Goal: Task Accomplishment & Management: Manage account settings

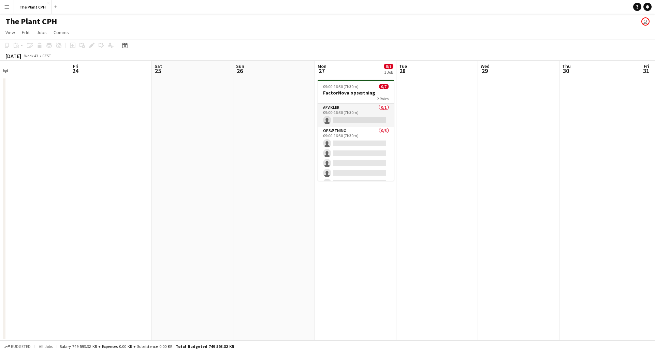
scroll to position [0, 338]
click at [347, 112] on app-card-role "Afvikler 0/1 09:00-16:30 (7h30m) single-neutral-actions" at bounding box center [355, 115] width 76 height 23
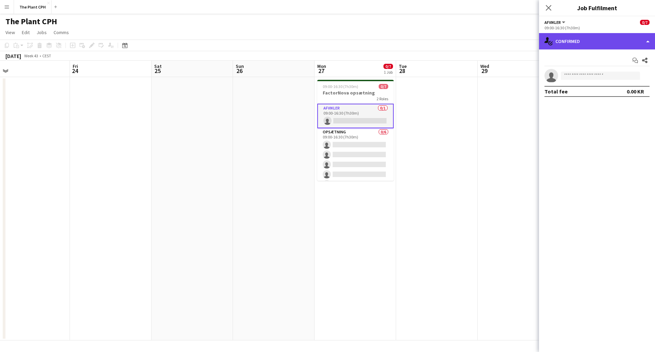
click at [619, 44] on div "single-neutral-actions-check-2 Confirmed" at bounding box center [597, 41] width 116 height 16
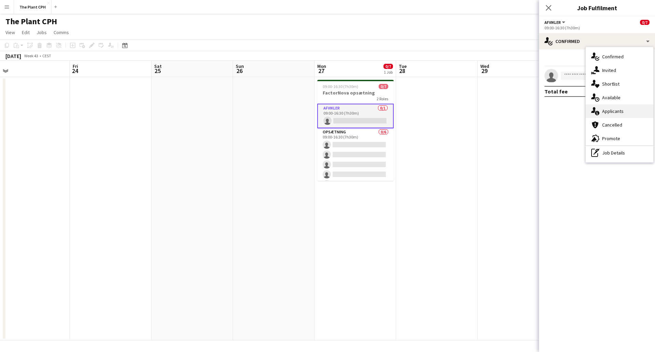
click at [625, 113] on div "single-neutral-actions-information Applicants" at bounding box center [620, 111] width 68 height 14
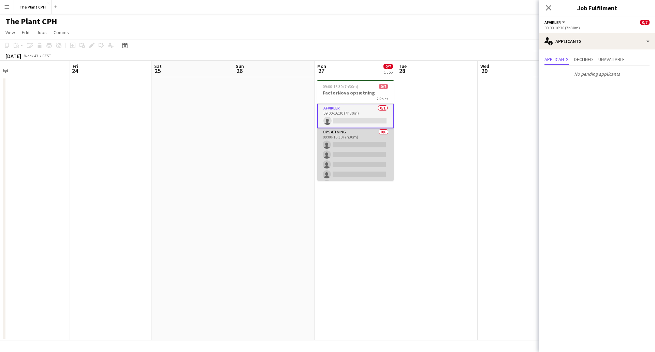
click at [334, 154] on app-card-role "Opsætning 0/6 09:00-16:30 (7h30m) single-neutral-actions single-neutral-actions…" at bounding box center [355, 164] width 76 height 73
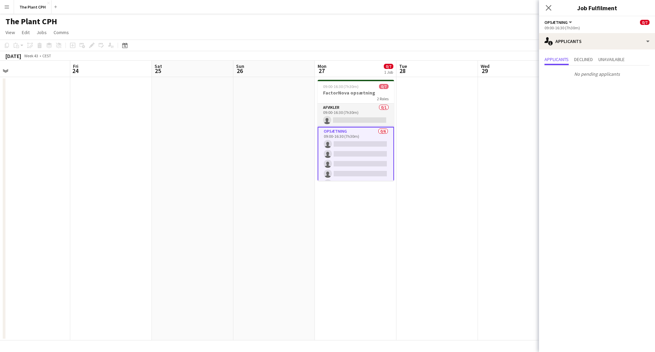
click at [516, 84] on app-date-cell at bounding box center [519, 208] width 82 height 263
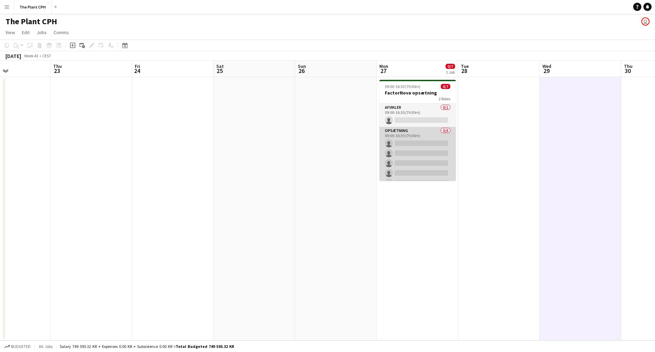
scroll to position [0, 0]
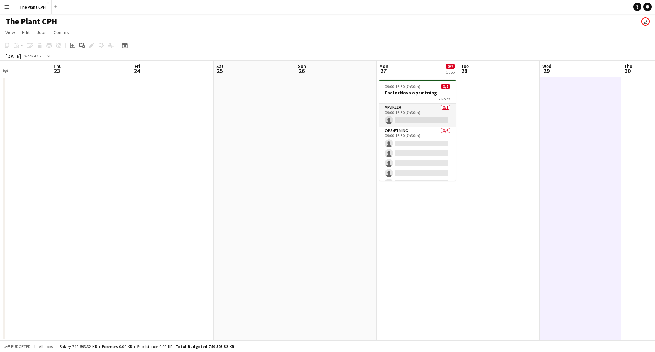
click at [414, 64] on app-board-header-date "Mon 27 0/7 1 Job" at bounding box center [418, 69] width 82 height 16
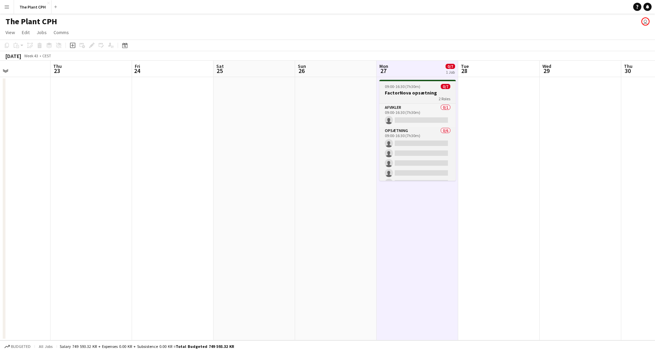
click at [416, 90] on h3 "FactorNova opsætning" at bounding box center [417, 93] width 76 height 6
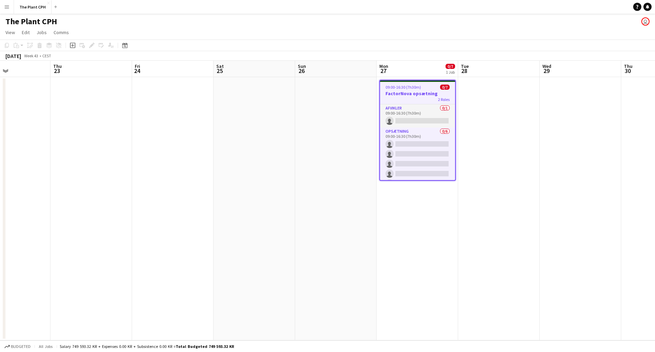
scroll to position [0, 194]
click at [92, 46] on icon at bounding box center [92, 46] width 4 height 4
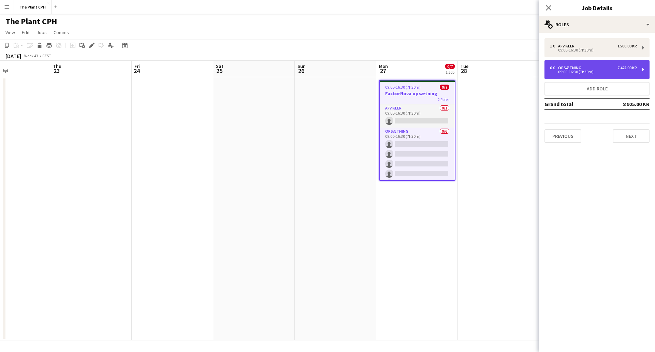
click at [617, 75] on div "6 x Opsætning 7 425.00 KR 09:00-16:30 (7h30m)" at bounding box center [597, 69] width 105 height 19
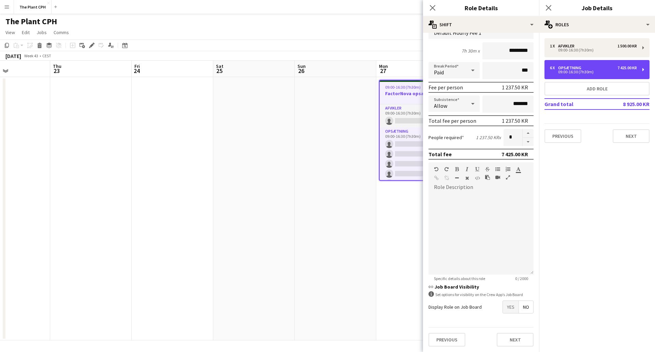
scroll to position [55, 0]
click at [508, 306] on span "Yes" at bounding box center [511, 307] width 16 height 12
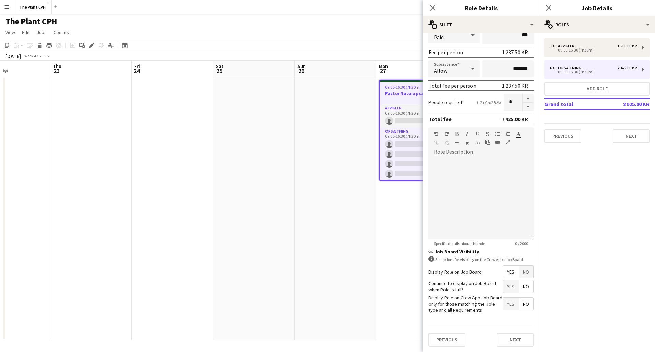
scroll to position [90, 0]
click at [510, 289] on span "Yes" at bounding box center [511, 287] width 16 height 12
click at [510, 305] on span "Yes" at bounding box center [511, 304] width 16 height 12
click at [505, 337] on button "Next" at bounding box center [515, 340] width 37 height 14
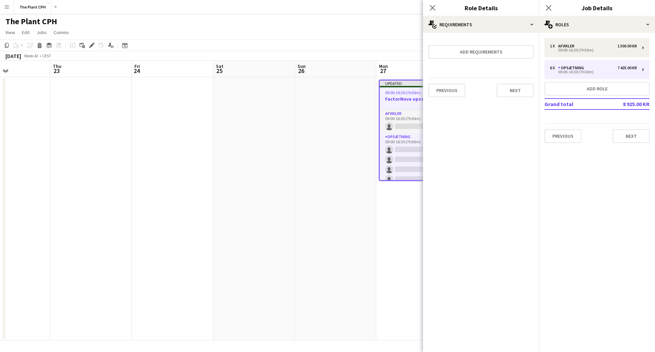
scroll to position [0, 0]
click at [513, 88] on button "Next" at bounding box center [515, 91] width 37 height 14
click at [523, 92] on button "Finish" at bounding box center [521, 92] width 26 height 14
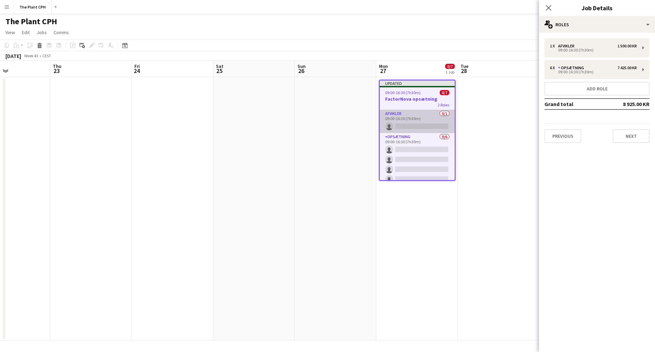
click at [415, 114] on app-card-role "Afvikler 0/1 09:00-16:30 (7h30m) single-neutral-actions" at bounding box center [417, 121] width 75 height 23
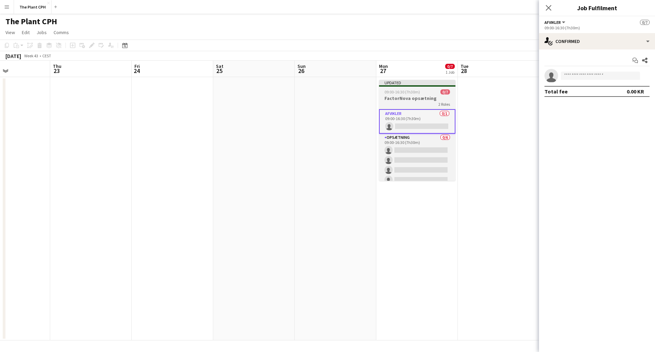
click at [415, 102] on div "2 Roles" at bounding box center [417, 103] width 76 height 5
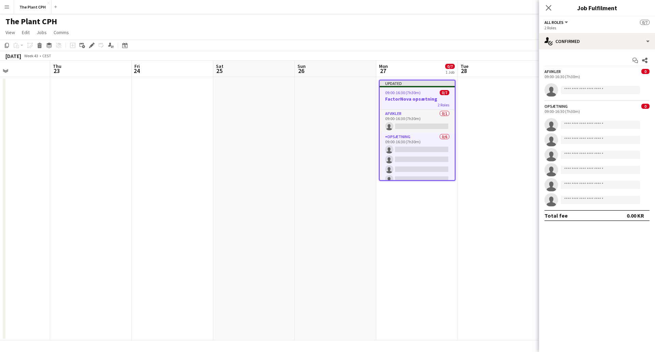
click at [486, 124] on app-date-cell at bounding box center [499, 208] width 82 height 263
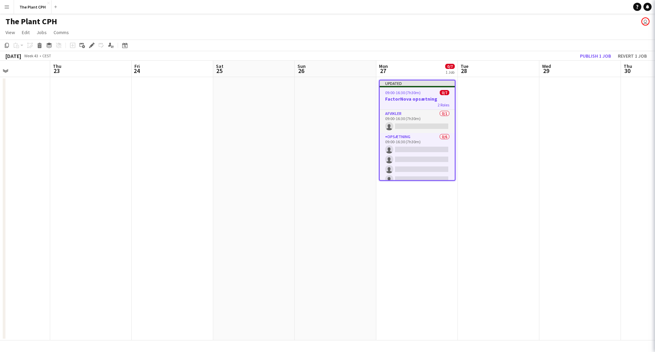
scroll to position [0, 195]
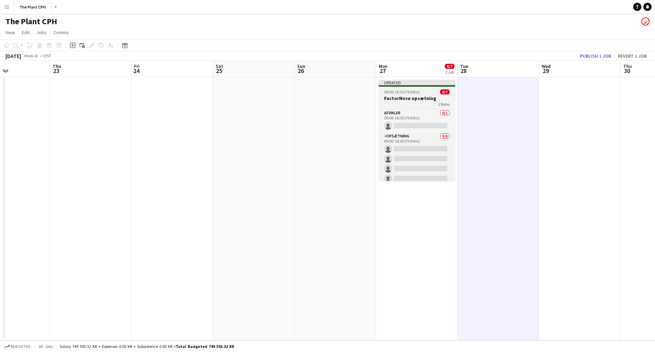
click at [417, 105] on div "2 Roles" at bounding box center [417, 103] width 76 height 5
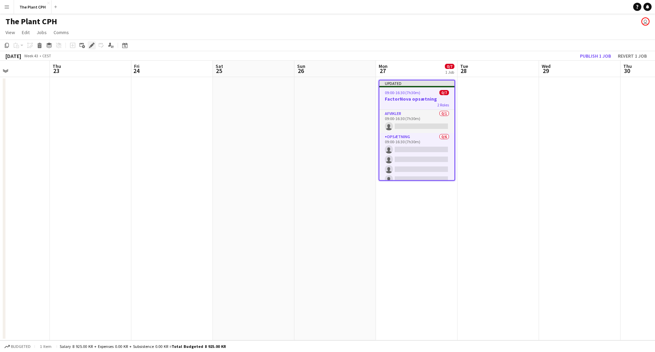
click at [90, 44] on icon "Edit" at bounding box center [91, 45] width 5 height 5
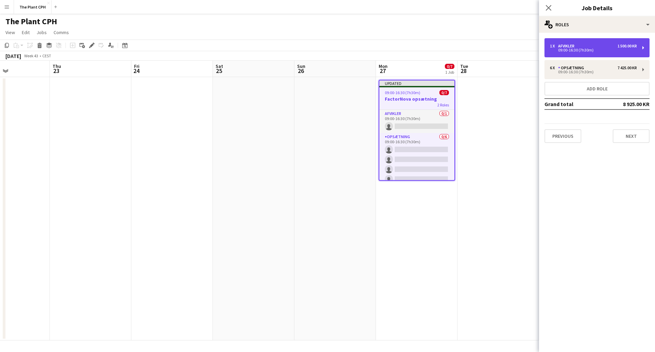
click at [584, 47] on div "1 x Afvikler 1 500.00 KR" at bounding box center [593, 46] width 87 height 5
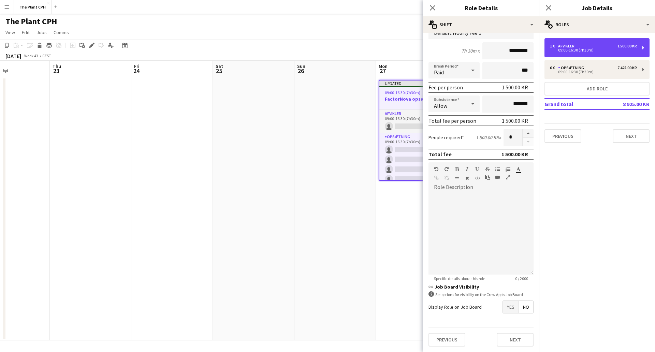
scroll to position [55, 0]
click at [515, 306] on span "Yes" at bounding box center [511, 307] width 16 height 12
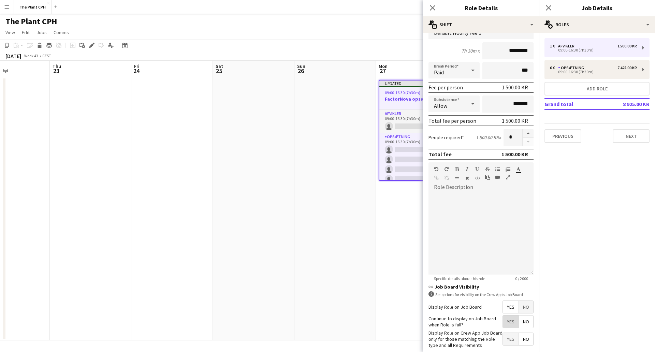
click at [511, 323] on span "Yes" at bounding box center [511, 322] width 16 height 12
click at [511, 337] on span "Yes" at bounding box center [511, 339] width 16 height 12
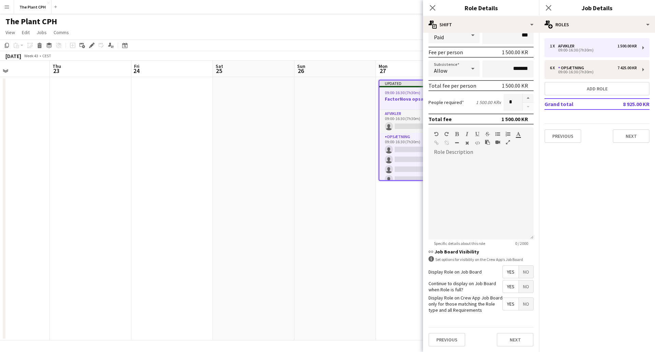
scroll to position [0, 0]
click at [511, 338] on button "Next" at bounding box center [515, 340] width 37 height 14
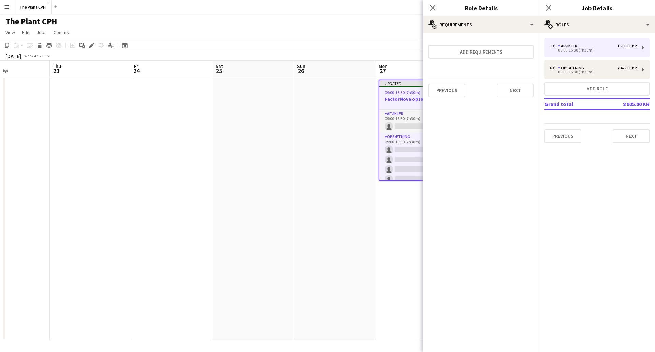
scroll to position [0, 0]
click at [521, 90] on button "Next" at bounding box center [515, 91] width 37 height 14
click at [520, 93] on button "Finish" at bounding box center [521, 92] width 26 height 14
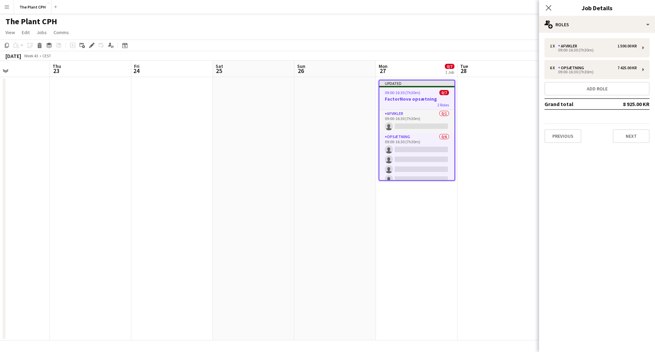
click at [503, 119] on app-date-cell at bounding box center [499, 208] width 82 height 263
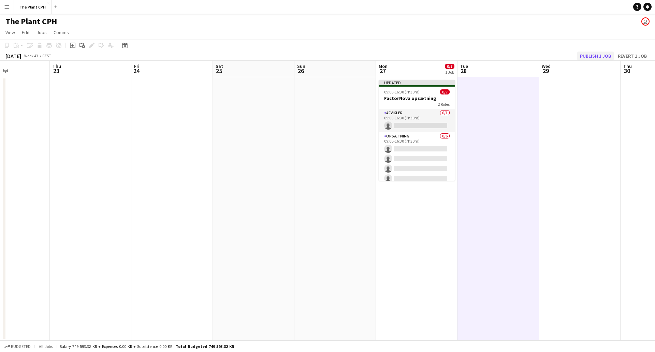
click at [585, 59] on button "Publish 1 job" at bounding box center [595, 56] width 37 height 9
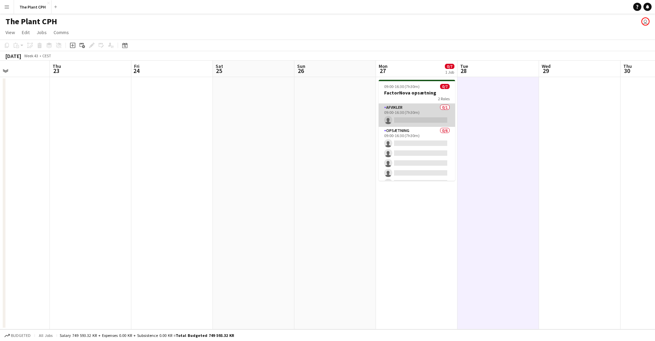
click at [420, 116] on app-card-role "Afvikler 0/1 09:00-16:30 (7h30m) single-neutral-actions" at bounding box center [417, 115] width 76 height 23
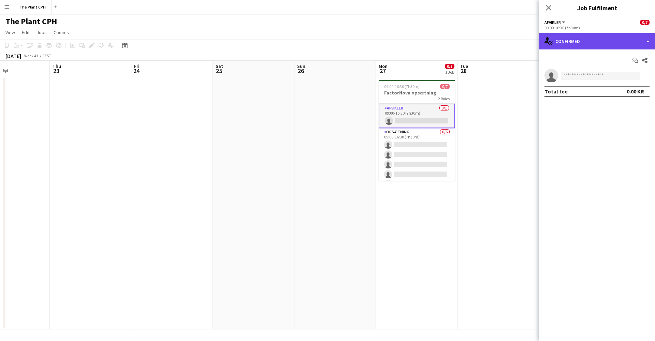
click at [598, 42] on div "single-neutral-actions-check-2 Confirmed" at bounding box center [597, 41] width 116 height 16
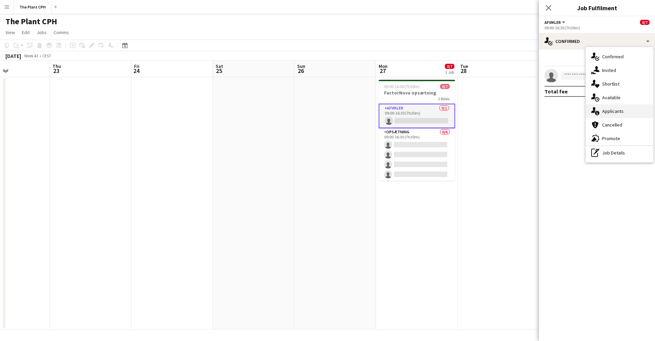
click at [626, 113] on div "single-neutral-actions-information Applicants" at bounding box center [620, 111] width 68 height 14
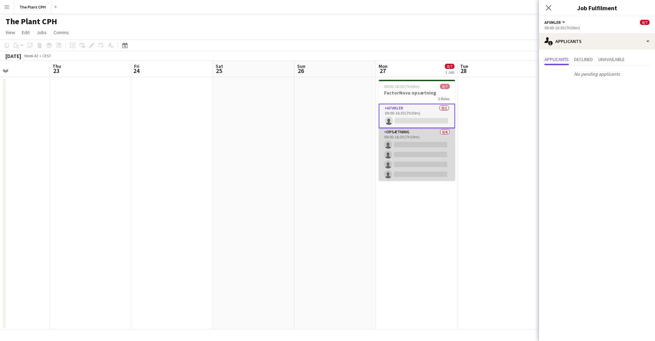
click at [429, 153] on app-card-role "Opsætning 0/6 09:00-16:30 (7h30m) single-neutral-actions single-neutral-actions…" at bounding box center [417, 164] width 76 height 73
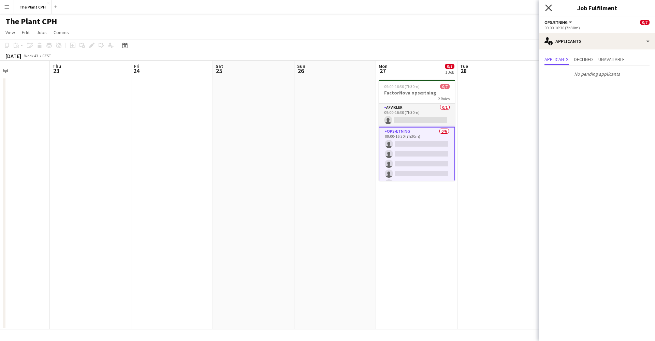
click at [547, 10] on icon at bounding box center [548, 7] width 6 height 6
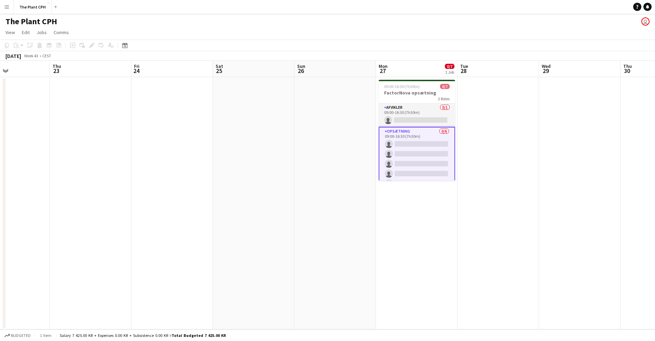
click at [211, 124] on app-date-cell at bounding box center [172, 203] width 82 height 252
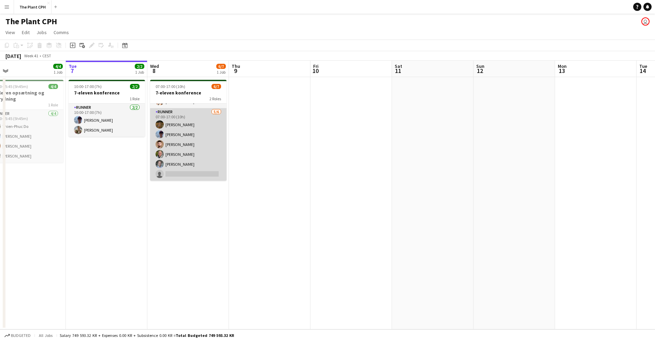
scroll to position [19, 0]
click at [202, 138] on app-card-role "Runner [DATE] 07:00-17:00 (10h) [PERSON_NAME] [PERSON_NAME] [PERSON_NAME] [PERS…" at bounding box center [188, 144] width 76 height 73
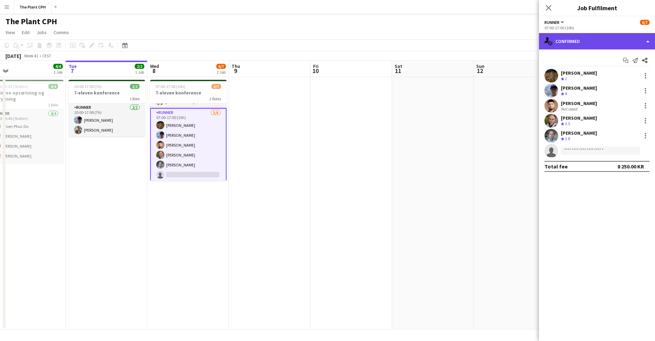
click at [607, 41] on div "single-neutral-actions-check-2 Confirmed" at bounding box center [597, 41] width 116 height 16
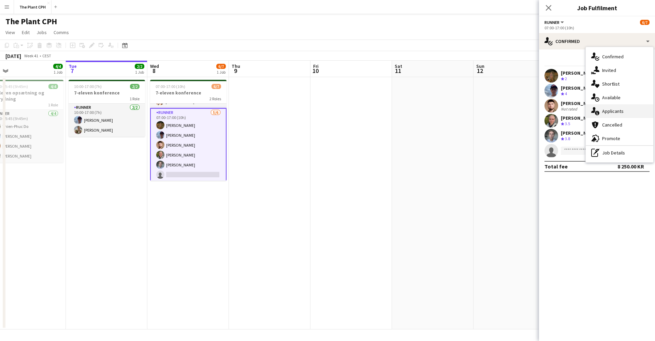
click at [610, 111] on span "Applicants" at bounding box center [612, 111] width 21 height 6
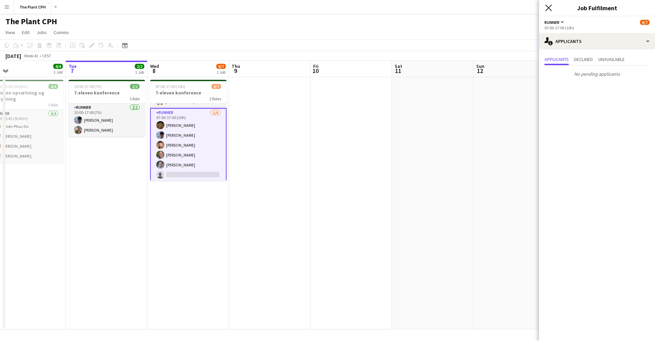
click at [550, 6] on icon "Close pop-in" at bounding box center [548, 7] width 6 height 6
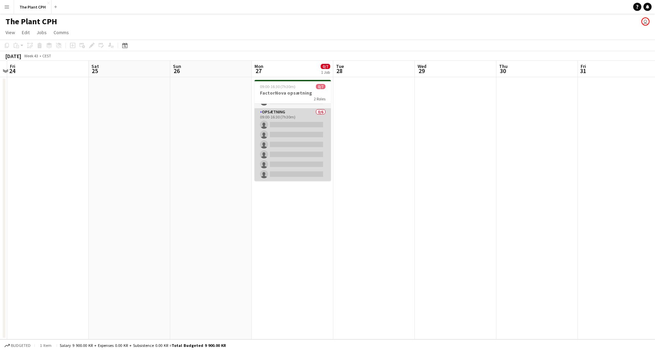
click at [308, 126] on app-card-role "Opsætning 0/6 09:00-16:30 (7h30m) single-neutral-actions single-neutral-actions…" at bounding box center [293, 144] width 76 height 73
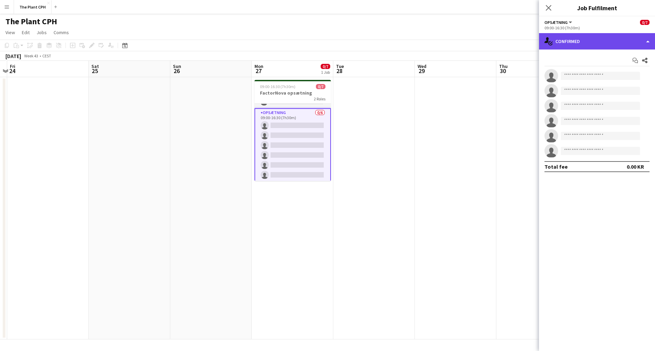
click at [578, 43] on div "single-neutral-actions-check-2 Confirmed" at bounding box center [597, 41] width 116 height 16
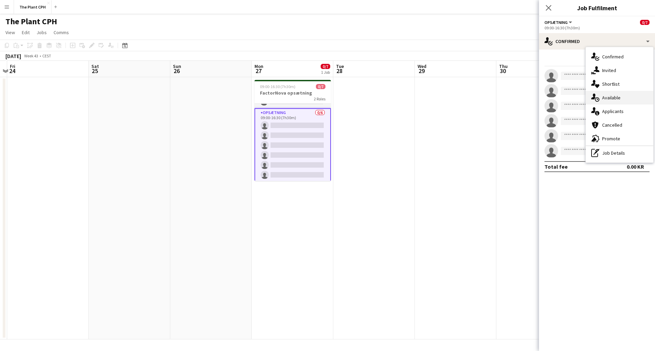
click at [604, 103] on div "single-neutral-actions-upload Available" at bounding box center [620, 98] width 68 height 14
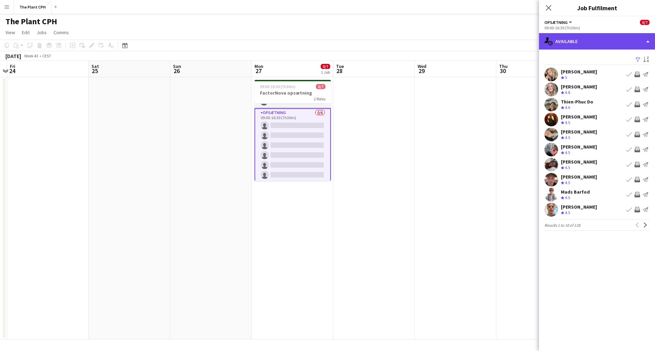
click at [597, 48] on div "single-neutral-actions-upload Available" at bounding box center [597, 41] width 116 height 16
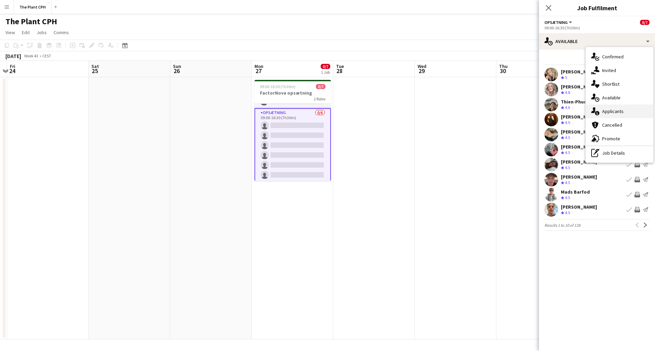
click at [604, 110] on span "Applicants" at bounding box center [612, 111] width 21 height 6
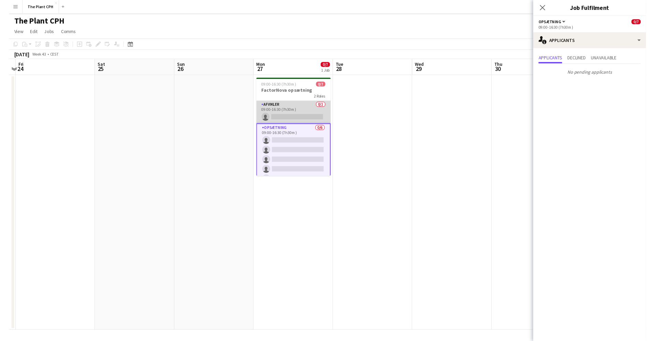
scroll to position [0, 0]
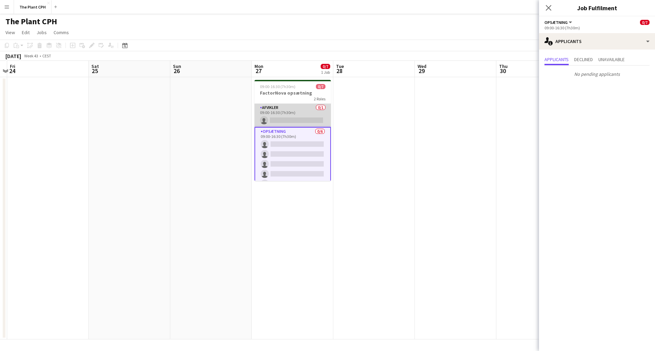
click at [287, 112] on app-card-role "Afvikler 0/1 09:00-16:30 (7h30m) single-neutral-actions" at bounding box center [293, 115] width 76 height 23
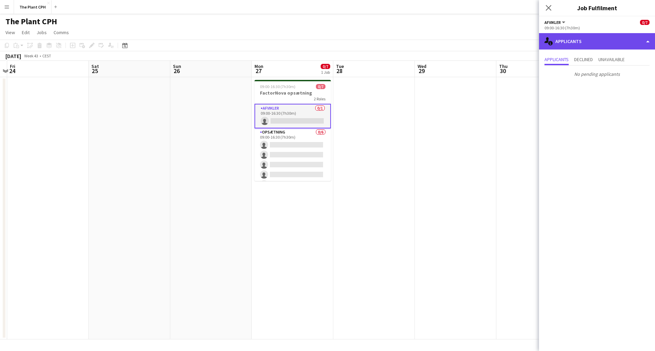
click at [594, 46] on div "single-neutral-actions-information Applicants" at bounding box center [597, 41] width 116 height 16
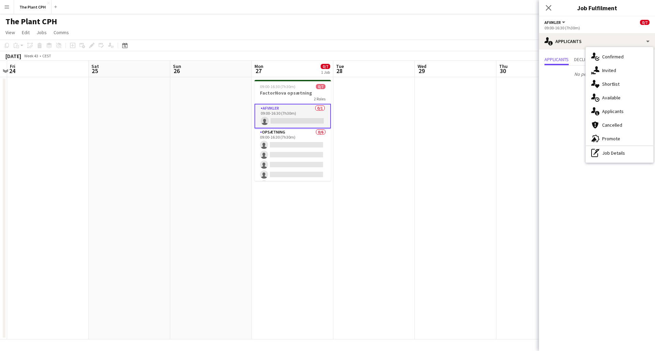
click at [558, 108] on mat-expansion-panel "users2 Applicants Applicants Declined Unavailable No pending applicants" at bounding box center [597, 199] width 116 height 301
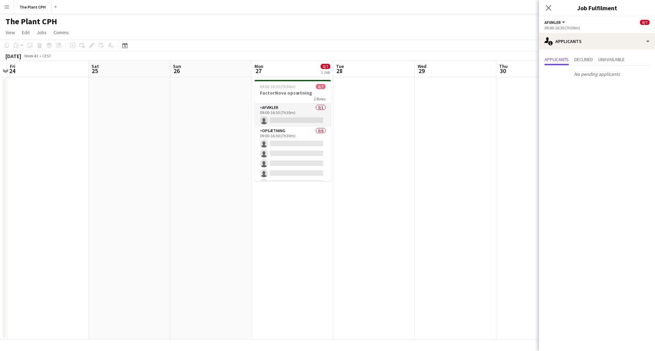
drag, startPoint x: 548, startPoint y: 6, endPoint x: 539, endPoint y: 14, distance: 11.6
click at [548, 6] on icon "Close pop-in" at bounding box center [548, 7] width 5 height 5
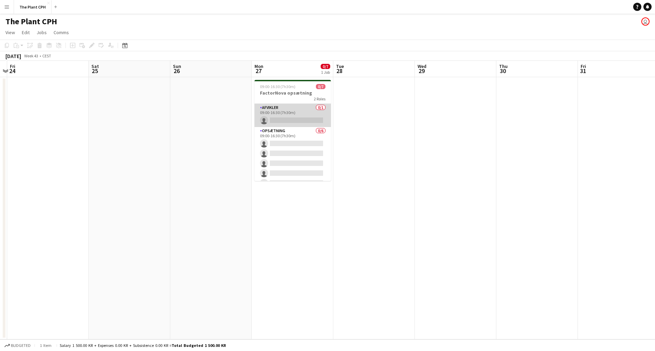
click at [289, 116] on app-card-role "Afvikler 0/1 09:00-16:30 (7h30m) single-neutral-actions" at bounding box center [293, 115] width 76 height 23
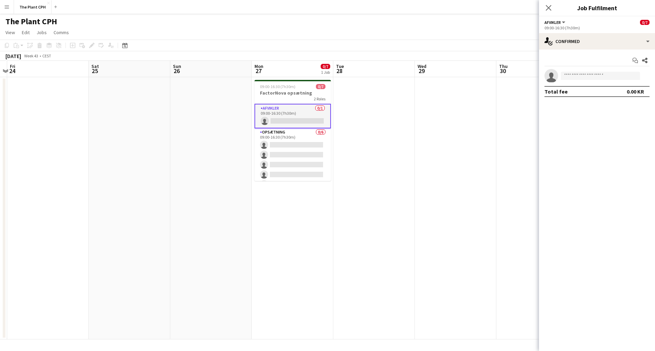
click at [614, 50] on div "Start chat Share single-neutral-actions Total fee 0.00 KR" at bounding box center [597, 75] width 116 height 53
click at [612, 46] on div "single-neutral-actions-check-2 Confirmed" at bounding box center [597, 41] width 116 height 16
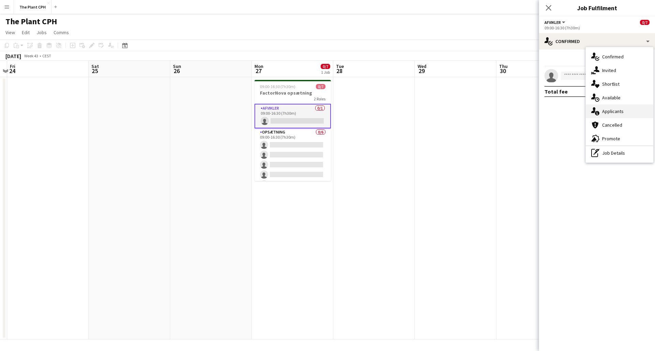
click at [615, 111] on span "Applicants" at bounding box center [612, 111] width 21 height 6
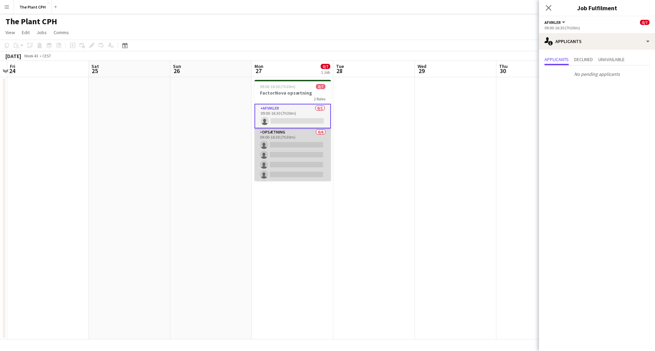
click at [296, 156] on app-card-role "Opsætning 0/6 09:00-16:30 (7h30m) single-neutral-actions single-neutral-actions…" at bounding box center [293, 164] width 76 height 73
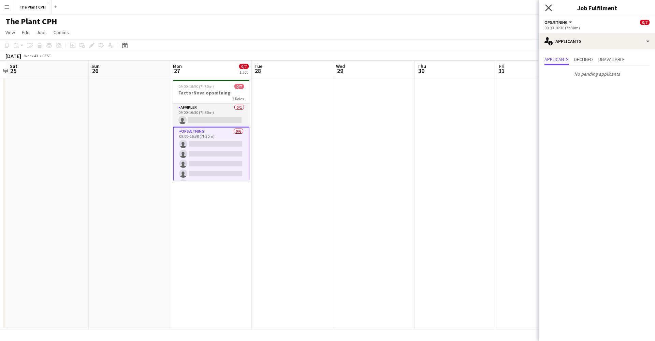
click at [551, 9] on icon "Close pop-in" at bounding box center [548, 7] width 6 height 6
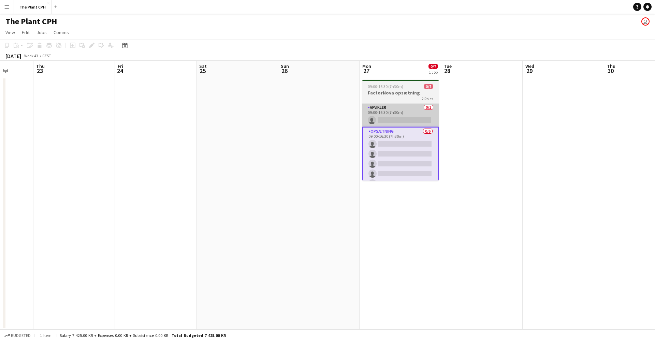
scroll to position [0, 293]
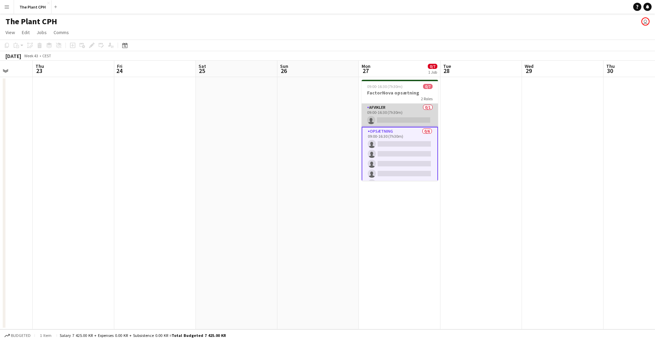
click at [388, 117] on app-card-role "Afvikler 0/1 09:00-16:30 (7h30m) single-neutral-actions" at bounding box center [400, 115] width 76 height 23
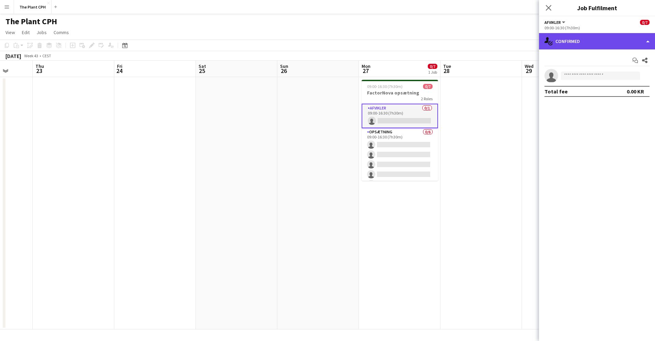
click at [571, 45] on div "single-neutral-actions-check-2 Confirmed" at bounding box center [597, 41] width 116 height 16
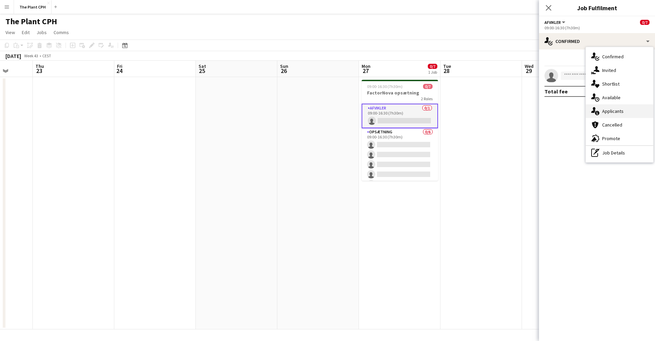
click at [607, 114] on span "Applicants" at bounding box center [612, 111] width 21 height 6
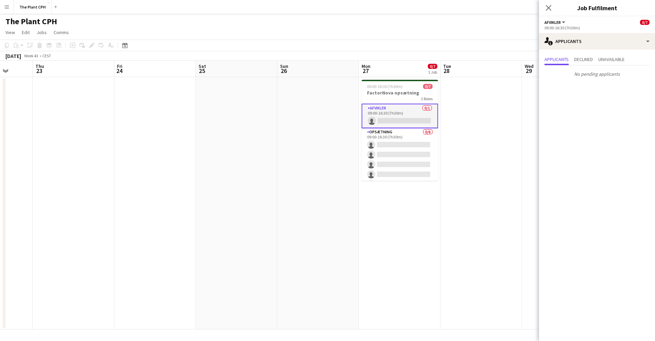
click at [12, 6] on button "Menu" at bounding box center [7, 7] width 14 height 14
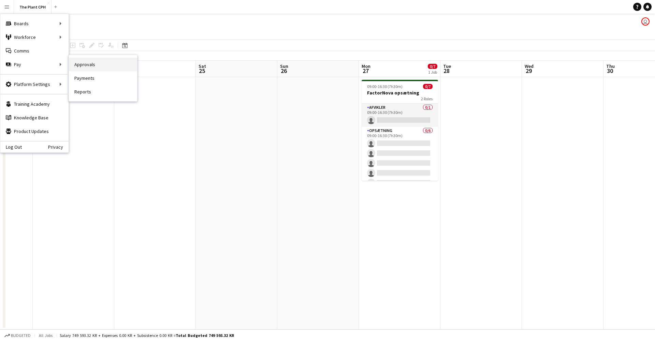
click at [87, 61] on link "Approvals" at bounding box center [103, 65] width 68 height 14
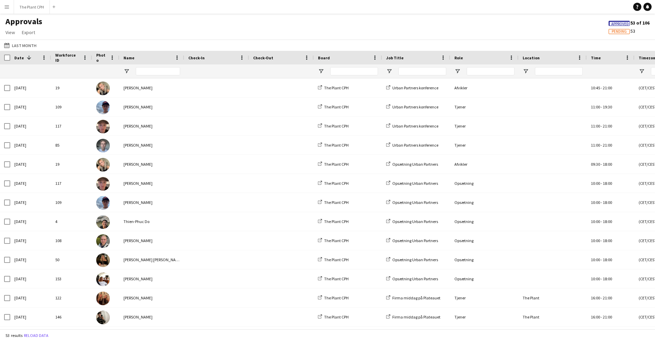
click at [5, 8] on app-icon "Menu" at bounding box center [6, 6] width 5 height 5
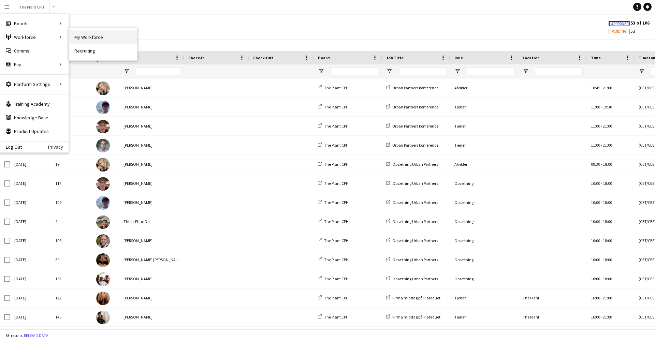
click at [97, 39] on link "My Workforce" at bounding box center [103, 37] width 68 height 14
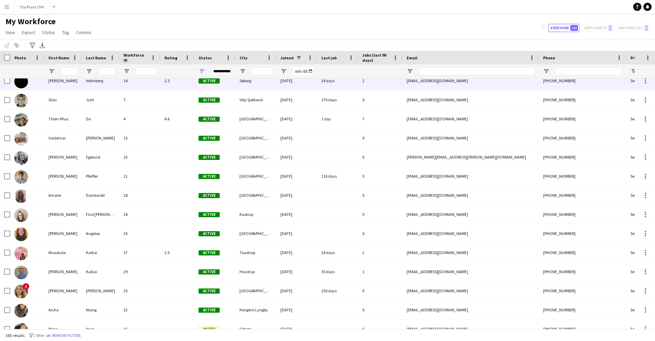
scroll to position [299, 0]
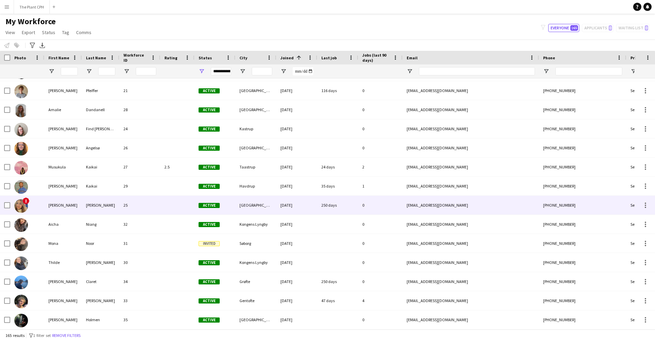
click at [60, 202] on div "[PERSON_NAME]" at bounding box center [63, 205] width 38 height 19
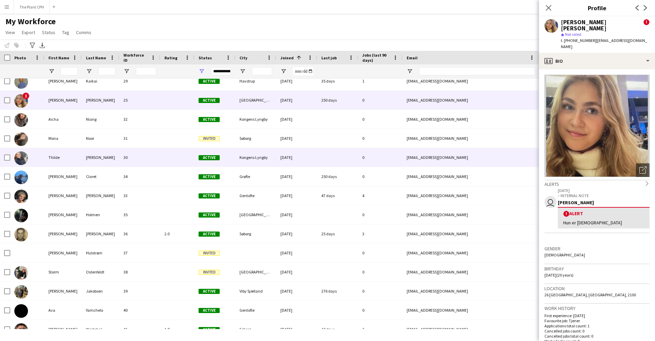
click at [61, 163] on div "Thilde" at bounding box center [63, 157] width 38 height 19
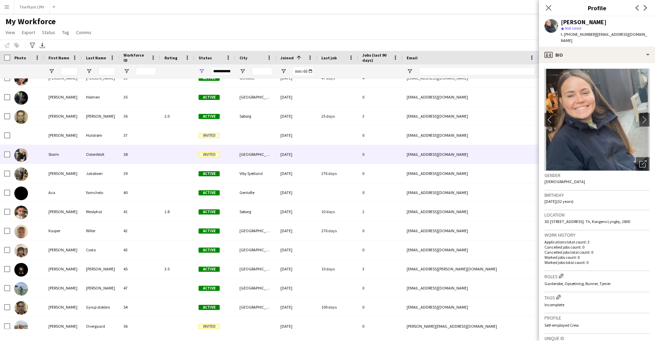
click at [64, 160] on div "Storm" at bounding box center [63, 154] width 38 height 19
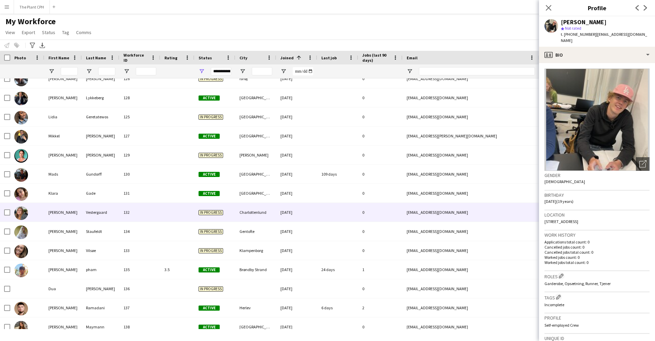
click at [66, 214] on div "[PERSON_NAME]" at bounding box center [63, 212] width 38 height 19
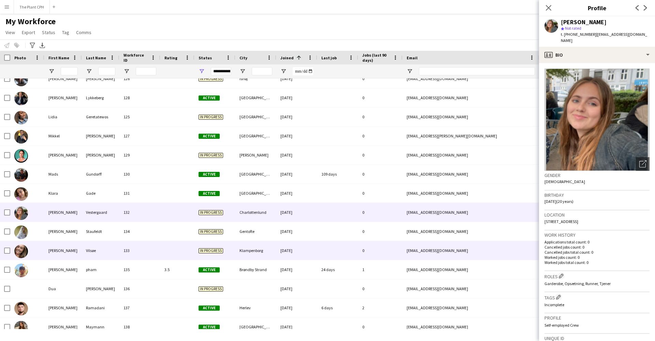
click at [62, 247] on div "[PERSON_NAME]" at bounding box center [63, 250] width 38 height 19
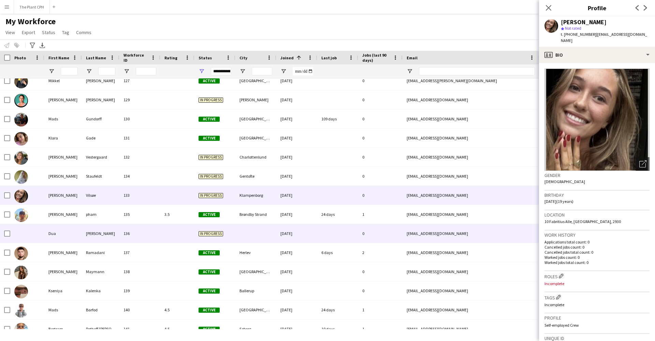
click at [63, 231] on div "Dua" at bounding box center [63, 233] width 38 height 19
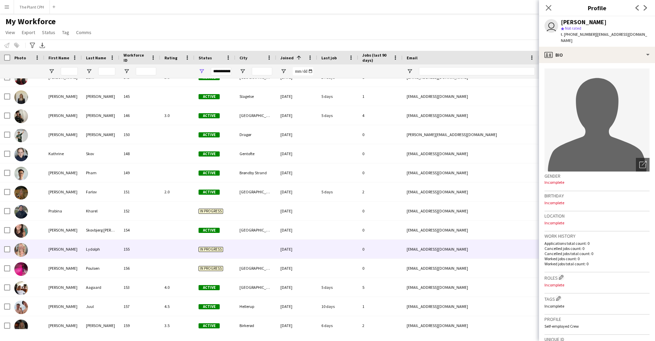
click at [78, 248] on div "[PERSON_NAME]" at bounding box center [63, 249] width 38 height 19
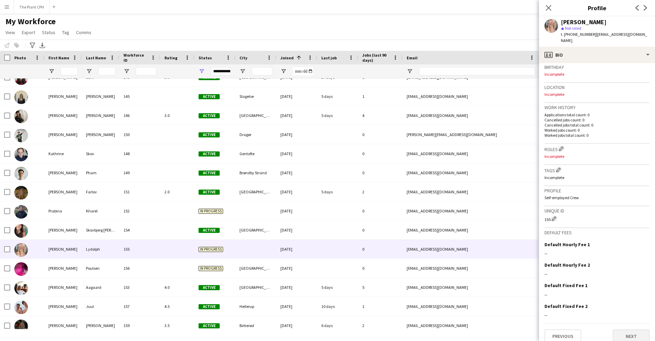
click at [631, 330] on button "Next" at bounding box center [631, 337] width 37 height 14
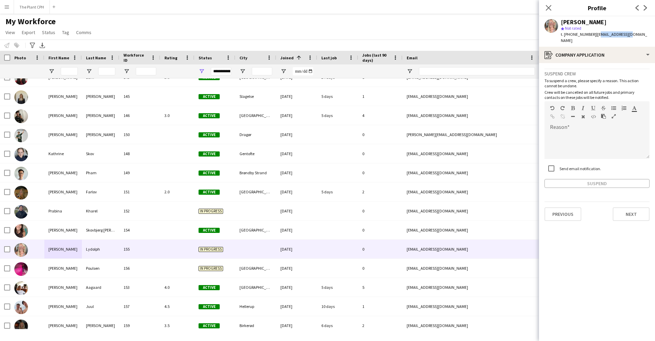
drag, startPoint x: 623, startPoint y: 32, endPoint x: 591, endPoint y: 35, distance: 32.2
click at [590, 35] on div "[PERSON_NAME] star Not rated t. [PHONE_NUMBER] | [EMAIL_ADDRESS][DOMAIN_NAME]" at bounding box center [597, 31] width 116 height 30
click at [627, 32] on app-profile-header "[PERSON_NAME] star Not rated t. [PHONE_NUMBER] | [EMAIL_ADDRESS][DOMAIN_NAME]" at bounding box center [597, 31] width 116 height 30
drag, startPoint x: 614, startPoint y: 33, endPoint x: 590, endPoint y: 34, distance: 24.6
click at [590, 34] on div "[PERSON_NAME] star Not rated t. [PHONE_NUMBER] | [EMAIL_ADDRESS][DOMAIN_NAME]" at bounding box center [597, 31] width 116 height 30
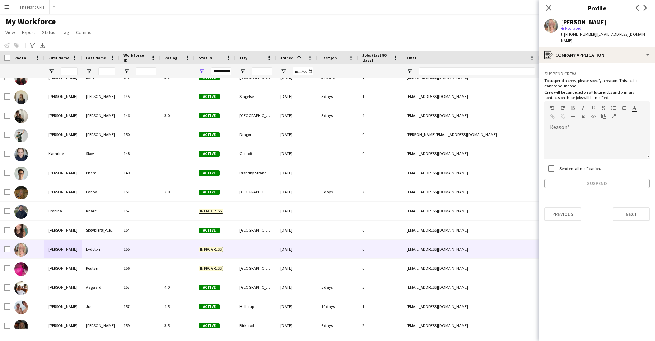
copy span "[EMAIL_ADDRESS][DOMAIN_NAME]"
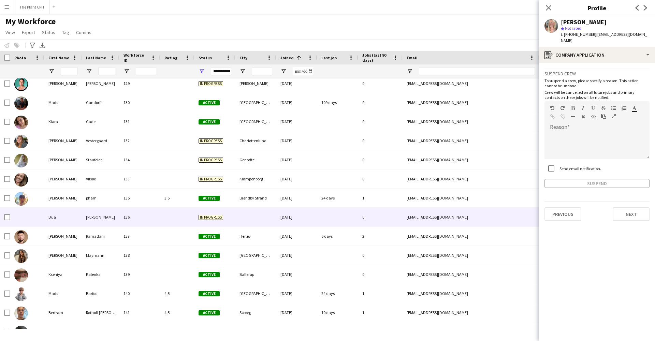
scroll to position [2368, 0]
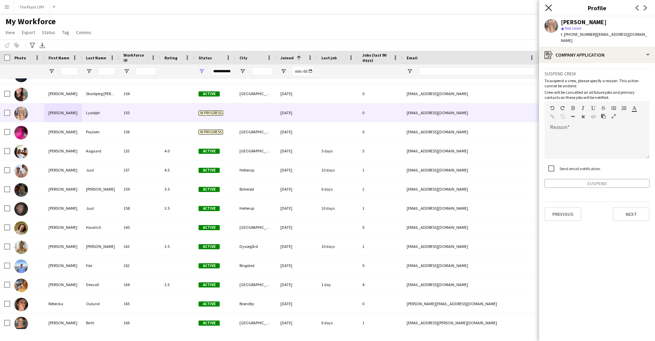
click at [546, 9] on icon "Close pop-in" at bounding box center [548, 7] width 6 height 6
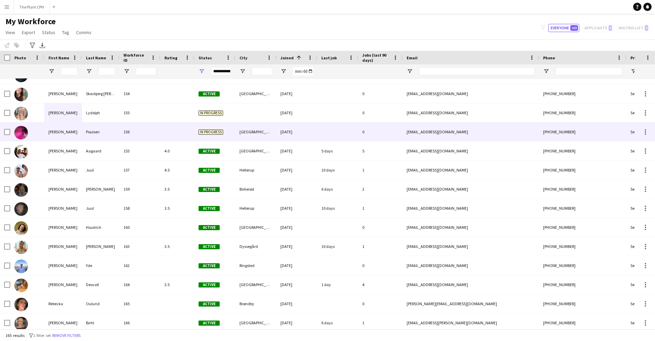
click at [158, 136] on div "156" at bounding box center [139, 131] width 41 height 19
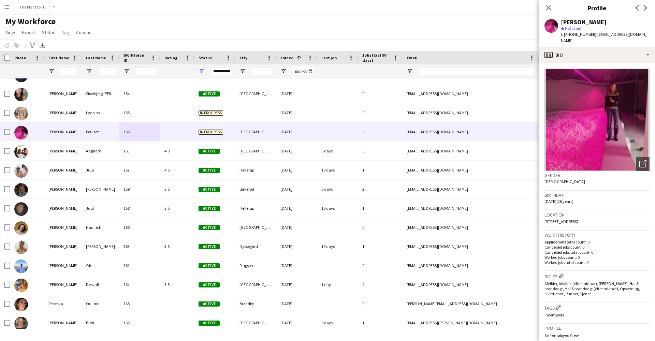
drag, startPoint x: 641, startPoint y: 34, endPoint x: 590, endPoint y: 37, distance: 50.9
click at [590, 37] on div "[PERSON_NAME] star Not rated t. [PHONE_NUMBER] | [EMAIL_ADDRESS][DOMAIN_NAME]" at bounding box center [597, 31] width 116 height 30
copy span "[EMAIL_ADDRESS][DOMAIN_NAME]"
click at [551, 6] on icon "Close pop-in" at bounding box center [548, 7] width 6 height 6
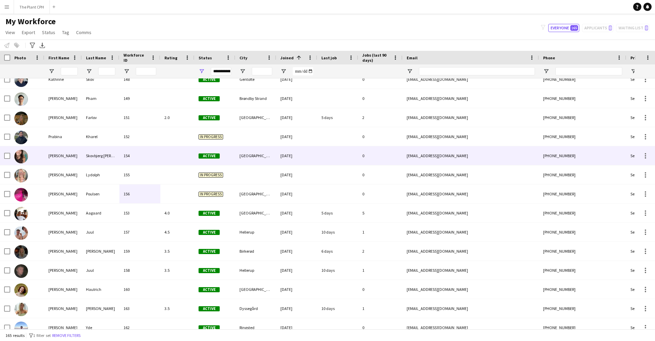
scroll to position [2720, 0]
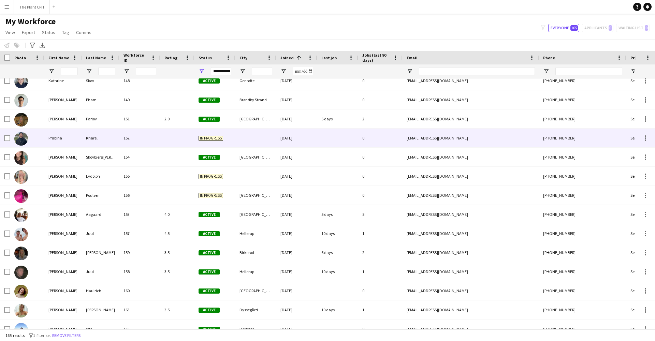
click at [101, 143] on div "Kharel" at bounding box center [101, 138] width 38 height 19
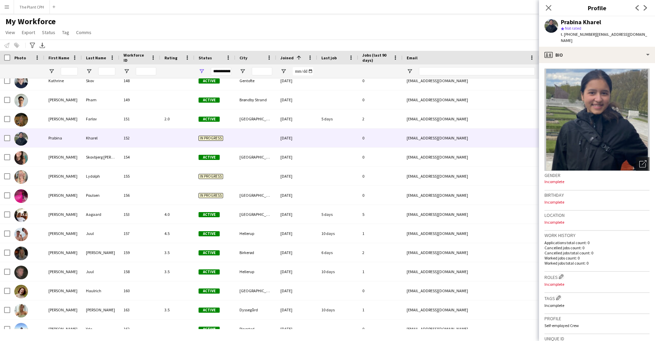
scroll to position [0, 0]
drag, startPoint x: 640, startPoint y: 34, endPoint x: 590, endPoint y: 34, distance: 50.5
click at [590, 34] on span "| [EMAIL_ADDRESS][DOMAIN_NAME]" at bounding box center [604, 37] width 86 height 11
copy span "[EMAIL_ADDRESS][DOMAIN_NAME]"
click at [547, 8] on icon "Close pop-in" at bounding box center [548, 7] width 6 height 6
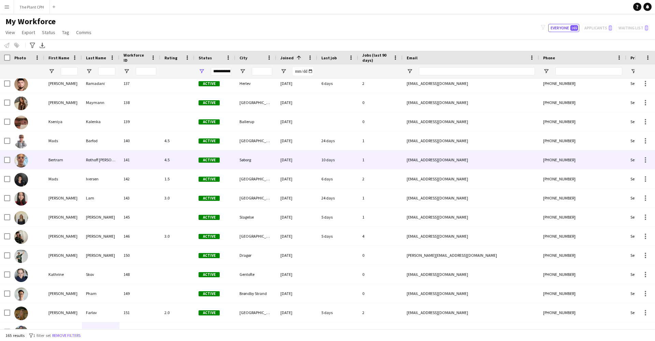
scroll to position [2523, 0]
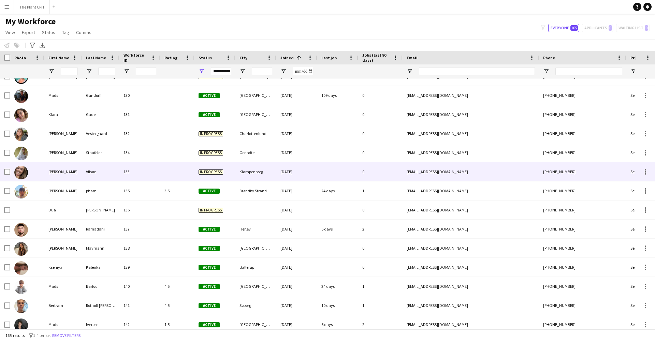
click at [89, 170] on div "Vilsøe" at bounding box center [101, 171] width 38 height 19
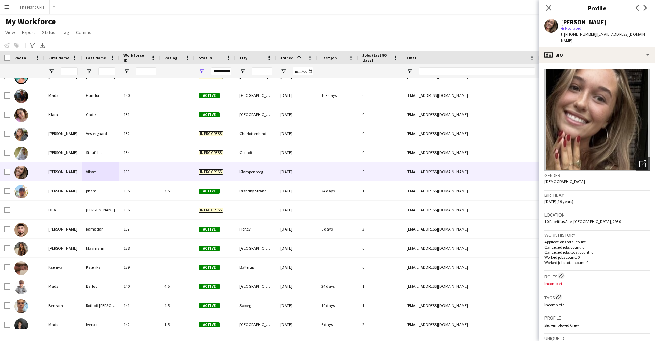
scroll to position [0, 0]
drag, startPoint x: 633, startPoint y: 33, endPoint x: 590, endPoint y: 36, distance: 43.8
click at [590, 36] on div "[PERSON_NAME] star Not rated t. [PHONE_NUMBER] | [EMAIL_ADDRESS][DOMAIN_NAME]" at bounding box center [597, 31] width 116 height 30
copy span "[EMAIL_ADDRESS][DOMAIN_NAME]"
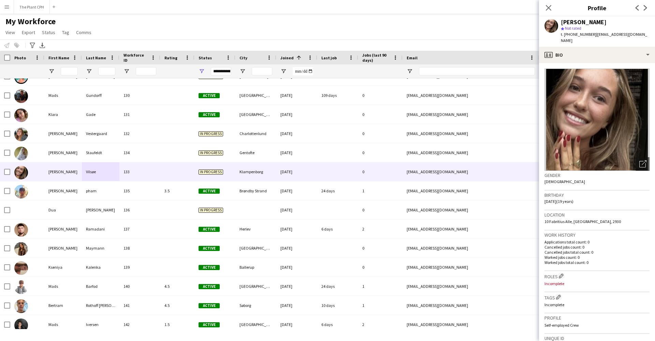
drag, startPoint x: 549, startPoint y: 8, endPoint x: 532, endPoint y: 27, distance: 25.8
click at [550, 9] on icon at bounding box center [548, 7] width 5 height 5
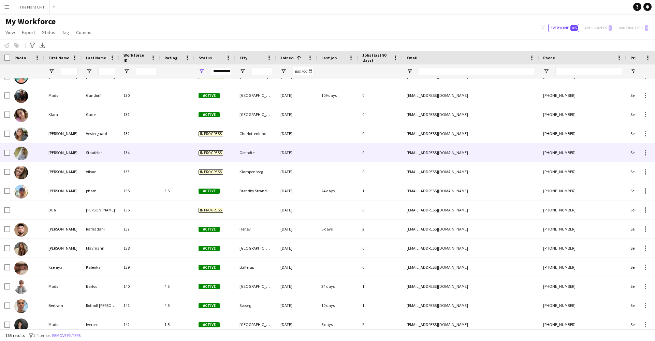
click at [146, 149] on div "134" at bounding box center [139, 152] width 41 height 19
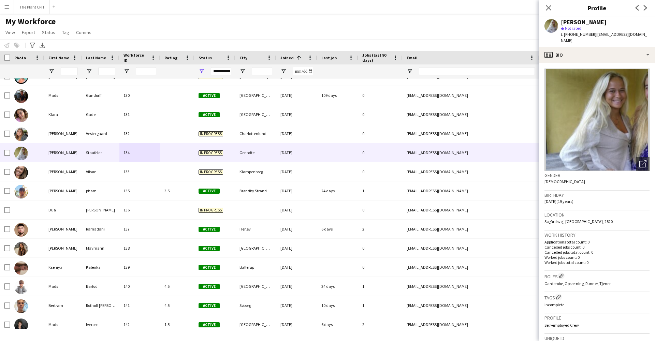
drag, startPoint x: 642, startPoint y: 34, endPoint x: 590, endPoint y: 36, distance: 52.2
click at [590, 36] on div "[PERSON_NAME] star Not rated t. [PHONE_NUMBER] | [EMAIL_ADDRESS][DOMAIN_NAME]" at bounding box center [597, 31] width 116 height 30
copy span "[EMAIL_ADDRESS][DOMAIN_NAME]"
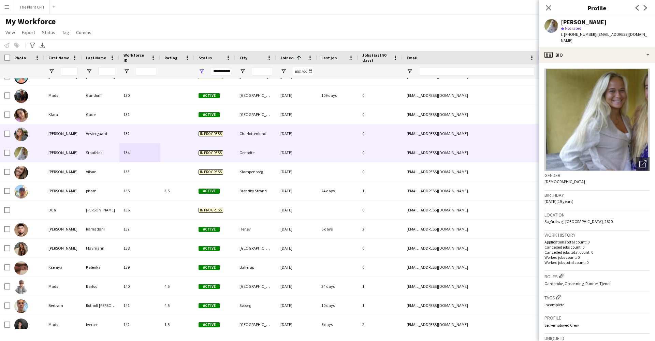
click at [157, 130] on div "132" at bounding box center [139, 133] width 41 height 19
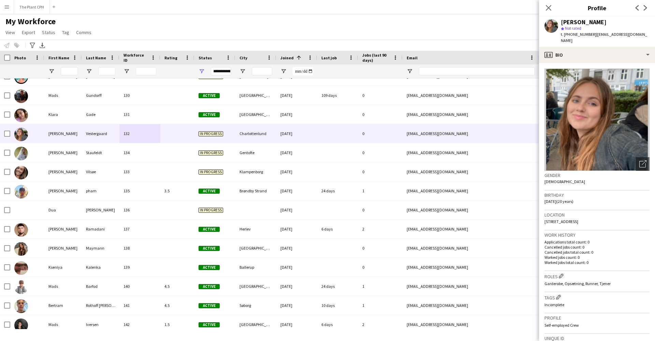
drag, startPoint x: 647, startPoint y: 34, endPoint x: 591, endPoint y: 40, distance: 56.6
click at [590, 35] on div "[PERSON_NAME] star Not rated t. [PHONE_NUMBER] | [EMAIL_ADDRESS][DOMAIN_NAME]" at bounding box center [597, 31] width 116 height 30
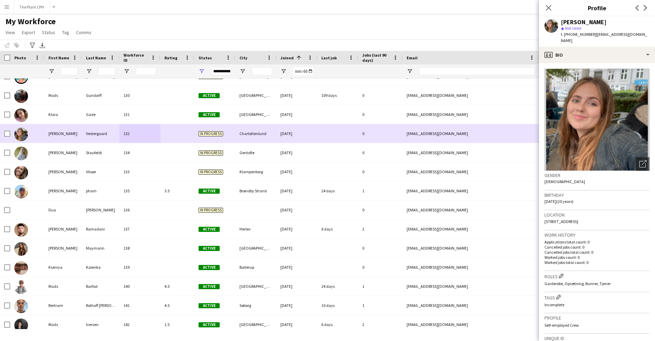
copy span "[EMAIL_ADDRESS][DOMAIN_NAME]"
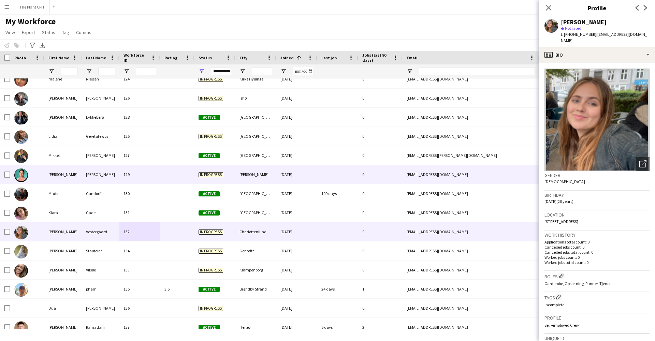
scroll to position [2274, 0]
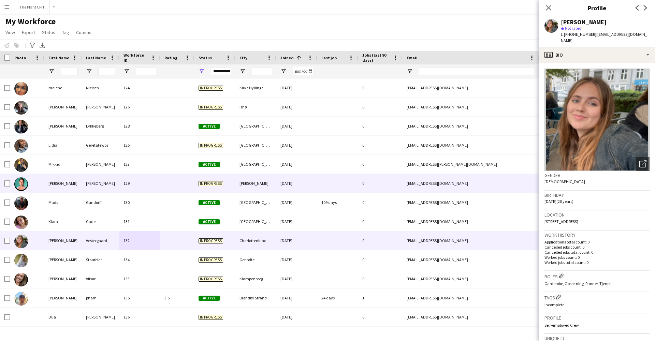
click at [159, 183] on div "129" at bounding box center [139, 183] width 41 height 19
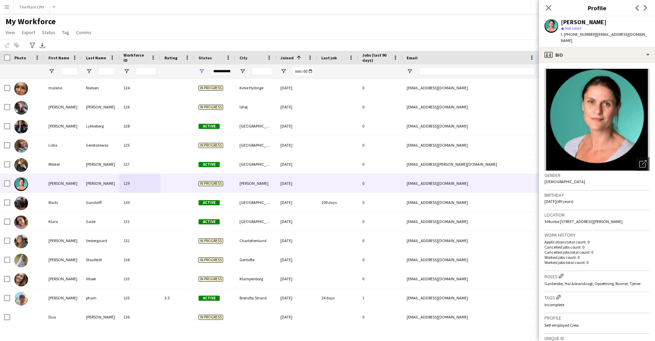
scroll to position [0, 0]
drag, startPoint x: 640, startPoint y: 36, endPoint x: 591, endPoint y: 36, distance: 49.8
click at [591, 35] on div "[PERSON_NAME] star Not rated t. [PHONE_NUMBER] | [EMAIL_ADDRESS][DOMAIN_NAME]" at bounding box center [597, 31] width 116 height 30
copy span "[EMAIL_ADDRESS][DOMAIN_NAME]"
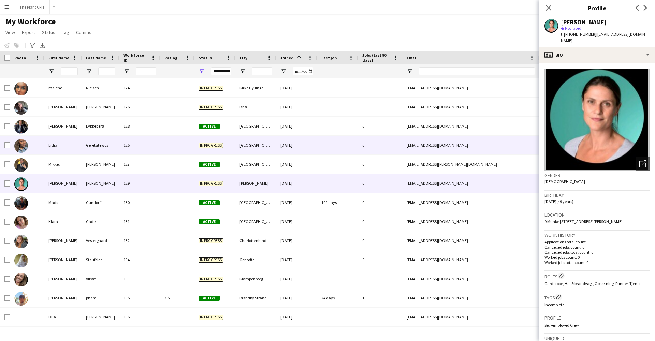
click at [155, 148] on div "125" at bounding box center [139, 145] width 41 height 19
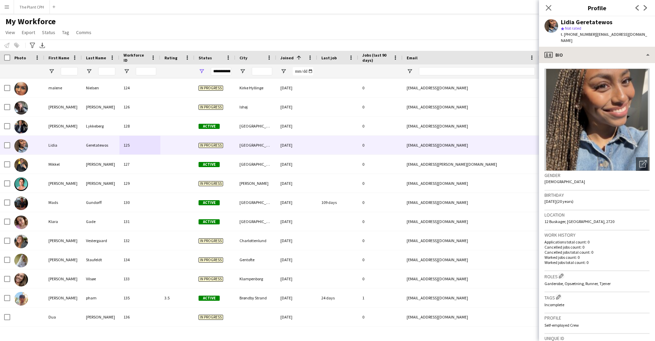
drag, startPoint x: 619, startPoint y: 35, endPoint x: 590, endPoint y: 44, distance: 30.4
click at [589, 37] on div "[PERSON_NAME] Geretatewos star Not rated t. [PHONE_NUMBER] | [EMAIL_ADDRESS][DO…" at bounding box center [597, 31] width 116 height 30
copy span "[EMAIL_ADDRESS][DOMAIN_NAME]"
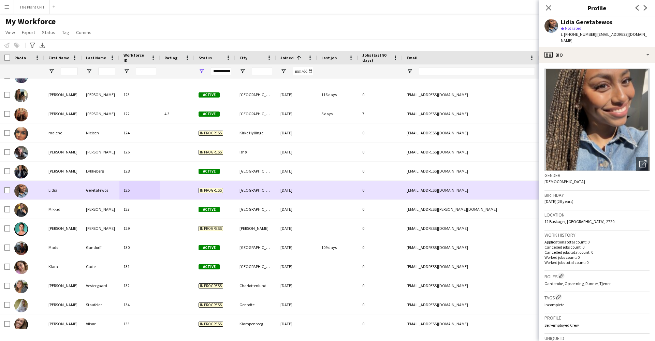
scroll to position [2229, 0]
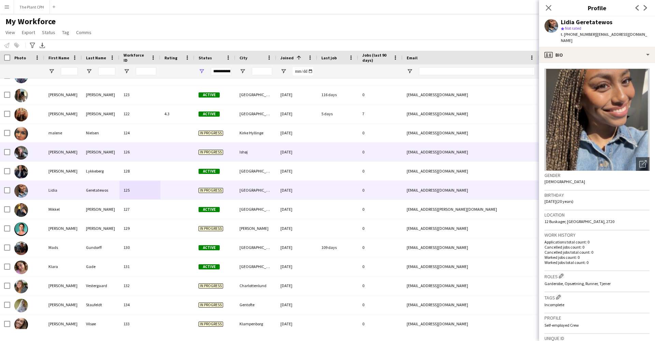
click at [153, 156] on div "126" at bounding box center [139, 152] width 41 height 19
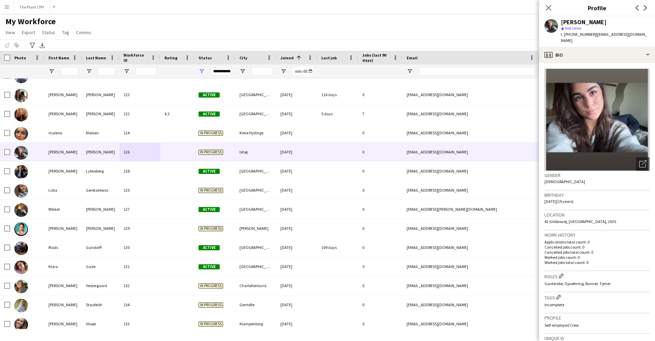
drag, startPoint x: 633, startPoint y: 33, endPoint x: 589, endPoint y: 37, distance: 44.1
click at [589, 37] on div "[PERSON_NAME] star Not rated t. [PHONE_NUMBER] | [EMAIL_ADDRESS][DOMAIN_NAME]" at bounding box center [597, 31] width 116 height 30
copy span "[EMAIL_ADDRESS][DOMAIN_NAME]"
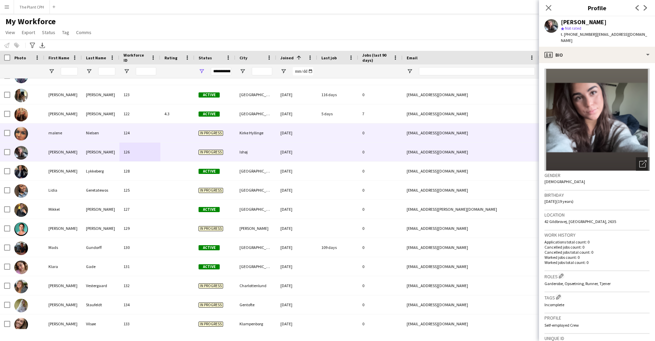
click at [133, 136] on div "124" at bounding box center [139, 133] width 41 height 19
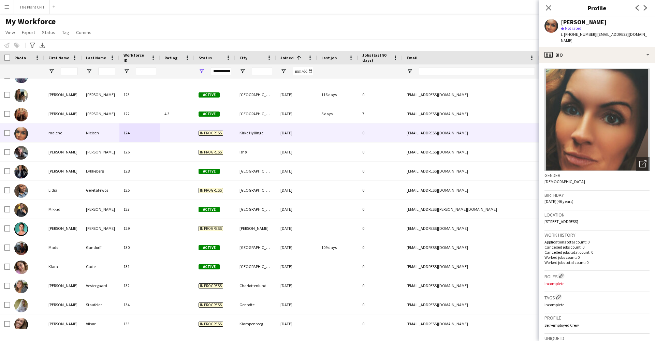
drag, startPoint x: 634, startPoint y: 32, endPoint x: 591, endPoint y: 35, distance: 43.8
click at [591, 35] on div "[PERSON_NAME] star Not rated t. [PHONE_NUMBER] | [EMAIL_ADDRESS][DOMAIN_NAME]" at bounding box center [597, 31] width 116 height 30
copy span "[EMAIL_ADDRESS][DOMAIN_NAME]"
drag, startPoint x: 547, startPoint y: 6, endPoint x: 519, endPoint y: 18, distance: 30.9
click at [546, 7] on icon "Close pop-in" at bounding box center [548, 7] width 5 height 5
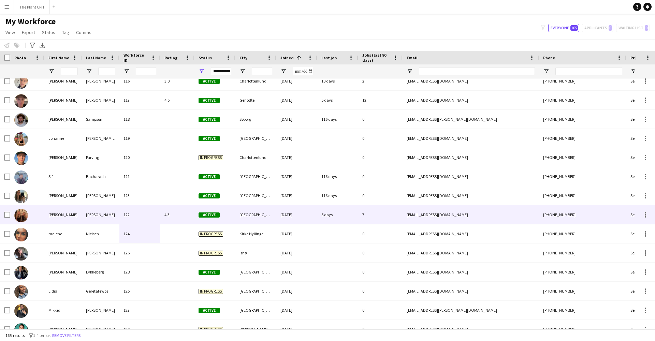
scroll to position [2123, 0]
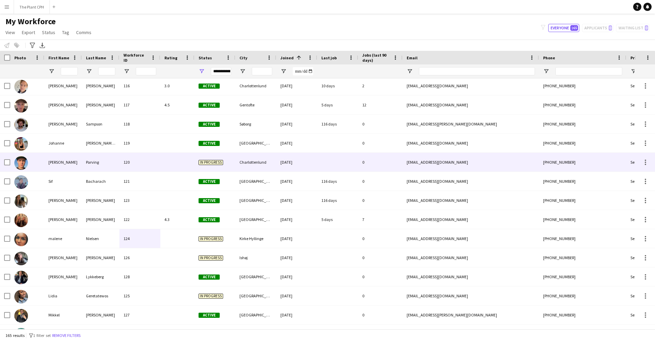
click at [101, 164] on div "Parving" at bounding box center [101, 162] width 38 height 19
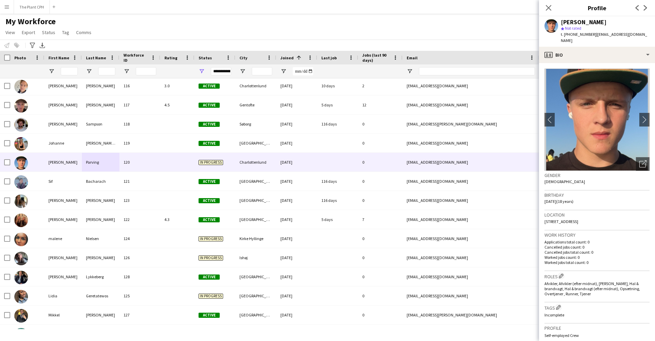
drag, startPoint x: 646, startPoint y: 34, endPoint x: 589, endPoint y: 37, distance: 56.3
click at [590, 36] on div "[PERSON_NAME] star Not rated t. [PHONE_NUMBER] | [EMAIL_ADDRESS][DOMAIN_NAME]" at bounding box center [597, 31] width 116 height 30
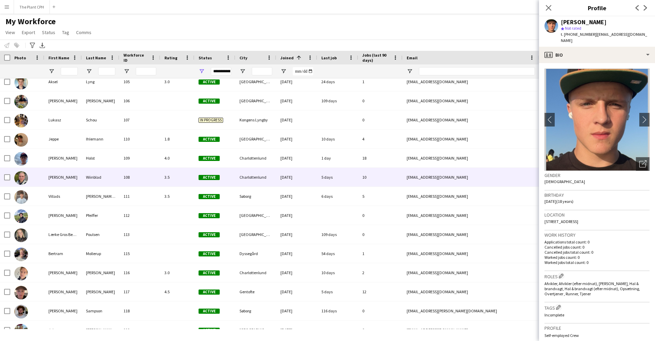
scroll to position [1895, 0]
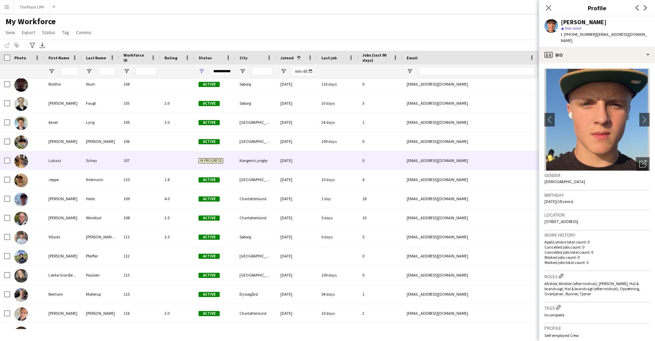
click at [155, 165] on div "107" at bounding box center [139, 160] width 41 height 19
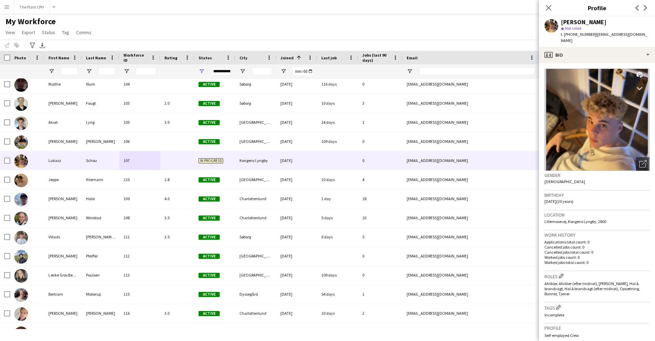
drag, startPoint x: 638, startPoint y: 34, endPoint x: 590, endPoint y: 36, distance: 48.5
click at [590, 36] on app-profile-header "[PERSON_NAME] star Not rated t. [PHONE_NUMBER] | [EMAIL_ADDRESS][DOMAIN_NAME]" at bounding box center [597, 31] width 116 height 30
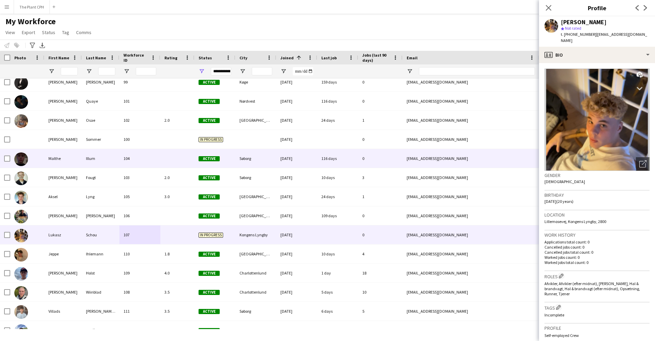
scroll to position [1819, 0]
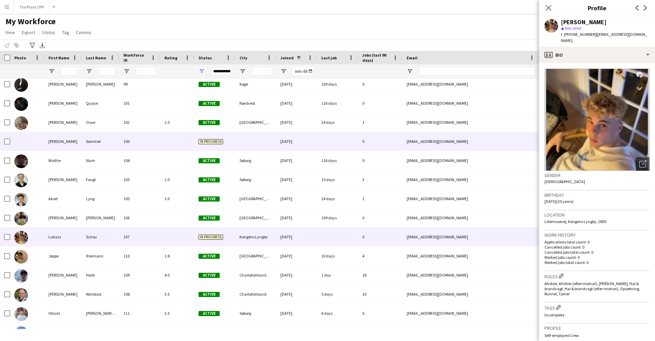
click at [149, 149] on div "100" at bounding box center [139, 141] width 41 height 19
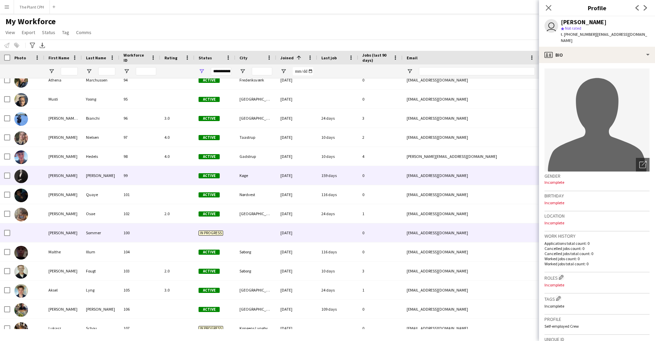
scroll to position [1716, 0]
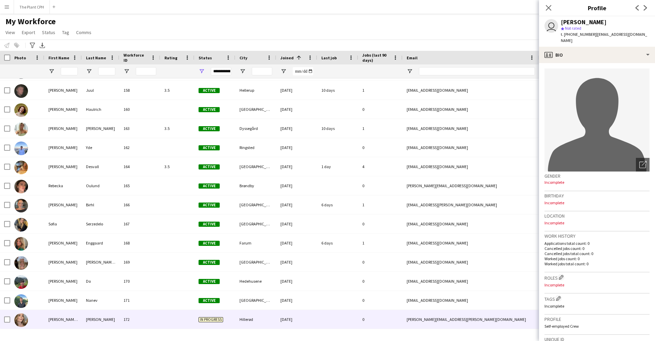
click at [80, 325] on div "[PERSON_NAME] [PERSON_NAME] Milvang" at bounding box center [63, 319] width 38 height 19
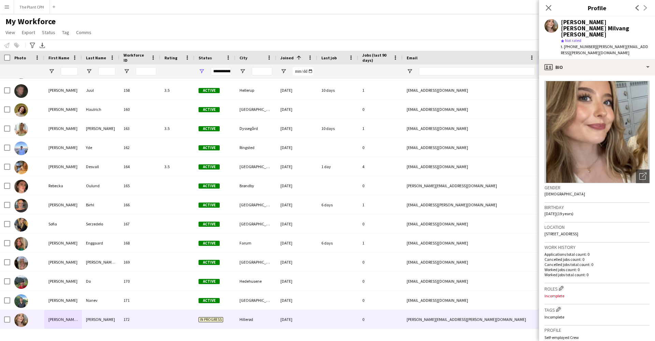
drag, startPoint x: 638, startPoint y: 35, endPoint x: 589, endPoint y: 36, distance: 48.5
click at [589, 44] on div "t. [PHONE_NUMBER] | [EMAIL_ADDRESS][DOMAIN_NAME]" at bounding box center [605, 50] width 89 height 12
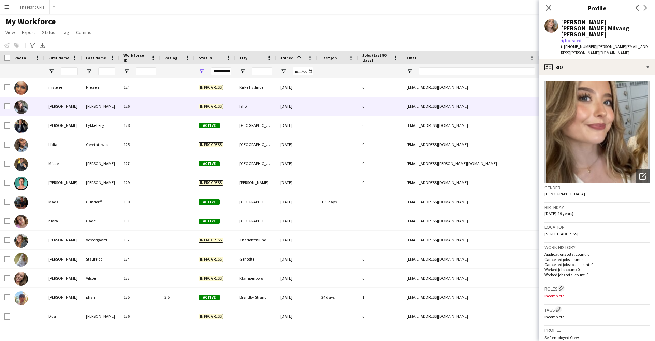
click at [63, 108] on div "[PERSON_NAME]" at bounding box center [63, 106] width 38 height 19
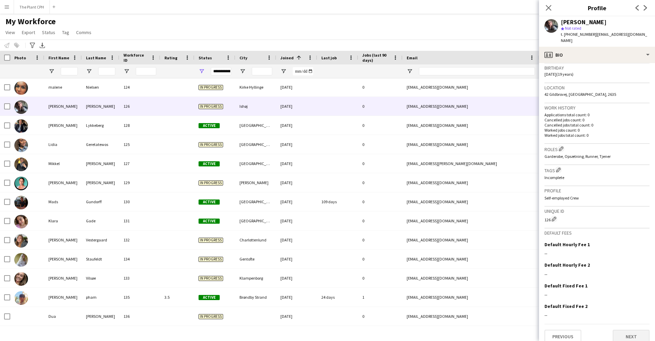
click at [628, 330] on button "Next" at bounding box center [631, 337] width 37 height 14
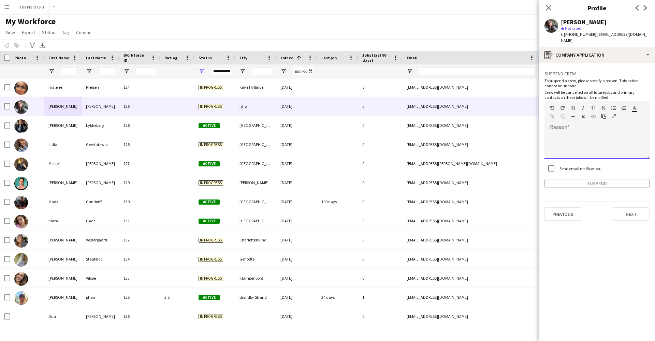
click at [576, 127] on div at bounding box center [597, 143] width 105 height 32
click at [605, 179] on button "Suspend" at bounding box center [597, 183] width 105 height 9
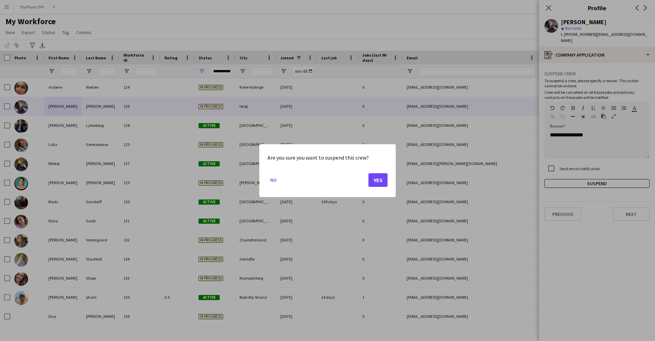
click at [377, 177] on button "Yes" at bounding box center [377, 180] width 19 height 14
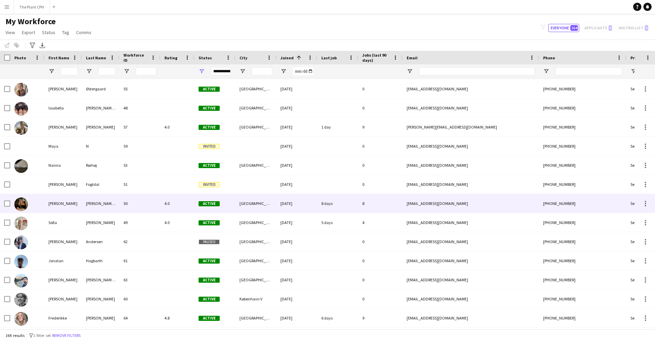
scroll to position [925, 0]
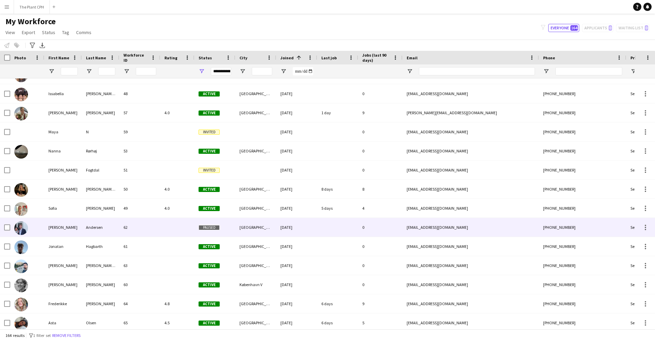
click at [138, 228] on div "62" at bounding box center [139, 227] width 41 height 19
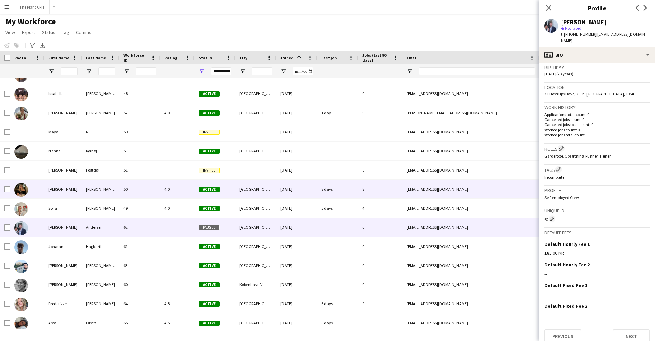
scroll to position [127, 0]
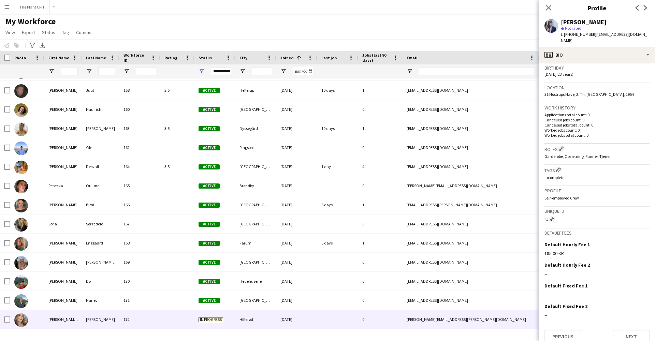
click at [53, 319] on div "[PERSON_NAME] [PERSON_NAME] Milvang" at bounding box center [63, 319] width 38 height 19
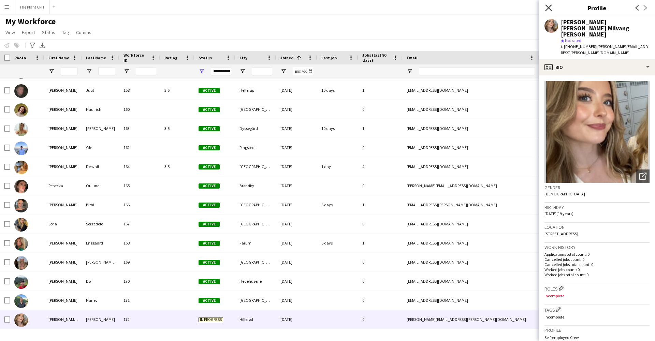
click at [550, 8] on icon "Close pop-in" at bounding box center [548, 7] width 6 height 6
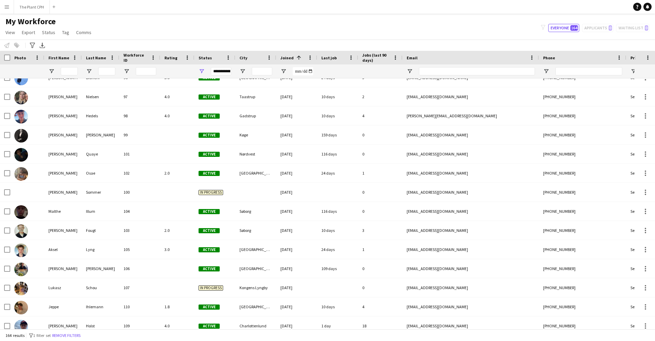
scroll to position [1608, 0]
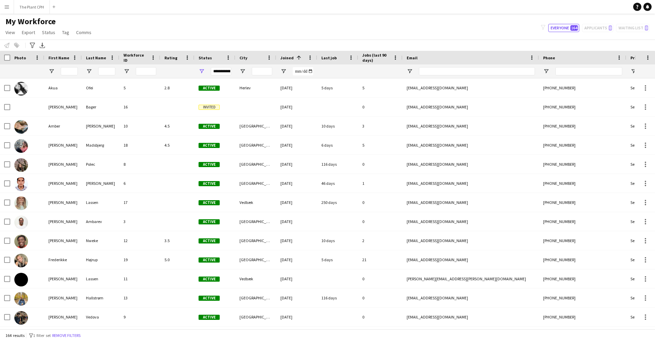
click at [5, 5] on app-icon "Menu" at bounding box center [6, 6] width 5 height 5
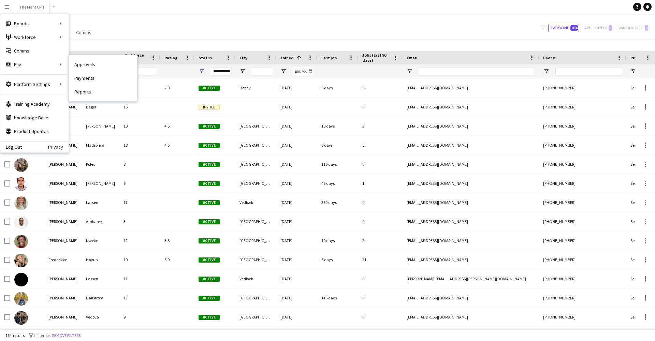
click at [99, 64] on link "Approvals" at bounding box center [103, 65] width 68 height 14
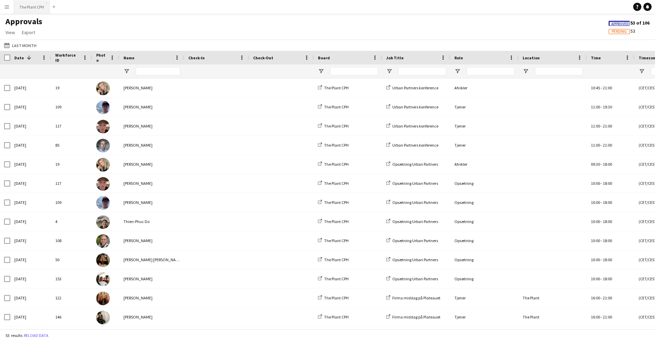
click at [22, 10] on button "The Plant CPH Close" at bounding box center [32, 6] width 36 height 13
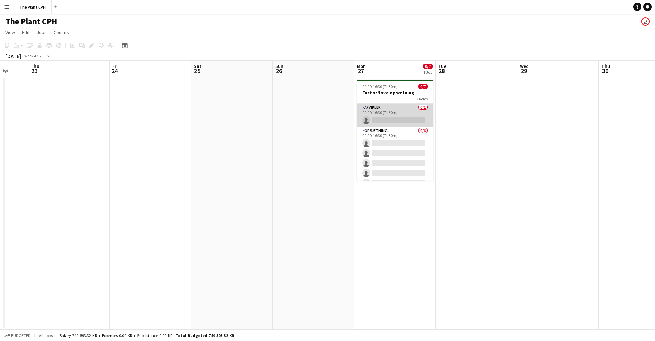
click at [395, 117] on app-card-role "Afvikler 0/1 09:00-16:30 (7h30m) single-neutral-actions" at bounding box center [395, 115] width 76 height 23
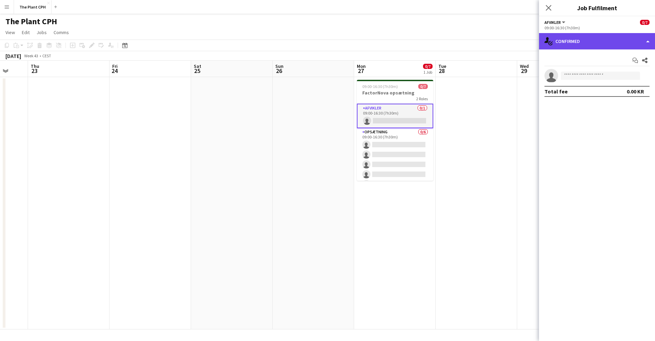
drag, startPoint x: 610, startPoint y: 38, endPoint x: 608, endPoint y: 41, distance: 3.5
click at [610, 39] on div "single-neutral-actions-check-2 Confirmed" at bounding box center [597, 41] width 116 height 16
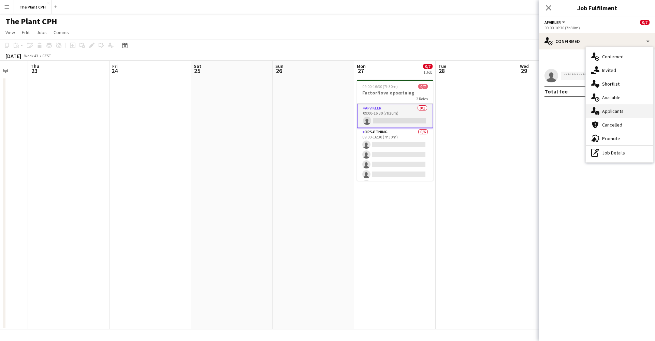
click at [613, 110] on span "Applicants" at bounding box center [612, 111] width 21 height 6
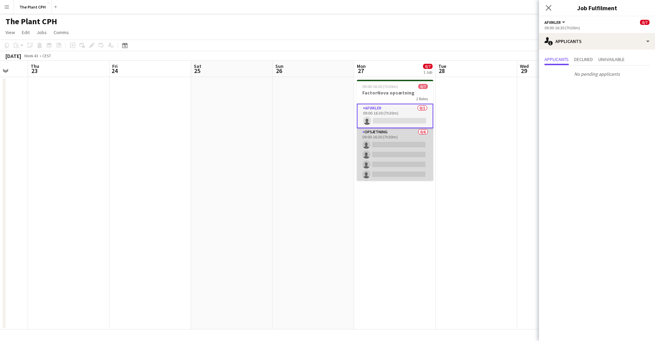
click at [396, 153] on app-card-role "Opsætning 0/6 09:00-16:30 (7h30m) single-neutral-actions single-neutral-actions…" at bounding box center [395, 164] width 76 height 73
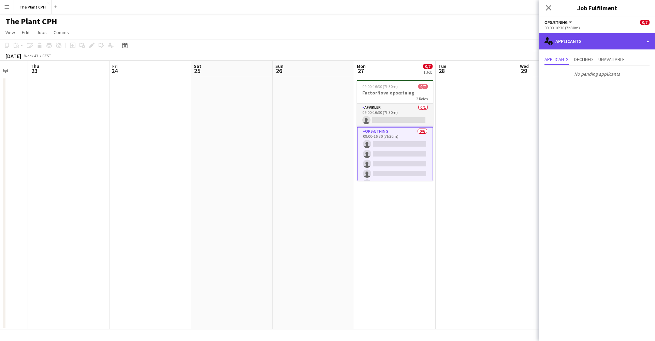
click at [597, 43] on div "single-neutral-actions-information Applicants" at bounding box center [597, 41] width 116 height 16
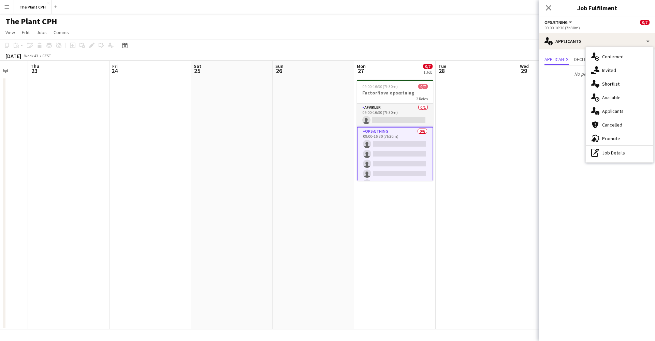
click at [488, 151] on app-date-cell at bounding box center [477, 203] width 82 height 252
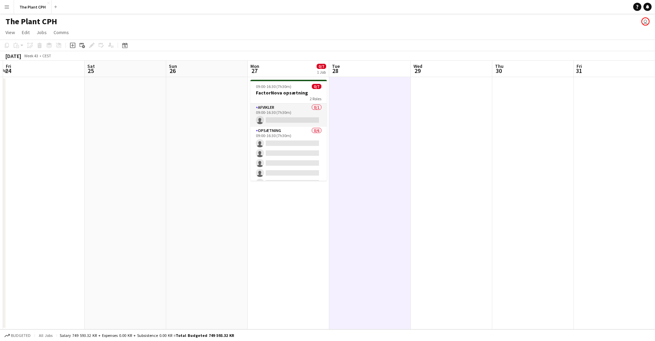
scroll to position [0, 160]
click at [286, 116] on app-card-role "Afvikler 0/1 09:00-16:30 (7h30m) single-neutral-actions" at bounding box center [289, 115] width 76 height 23
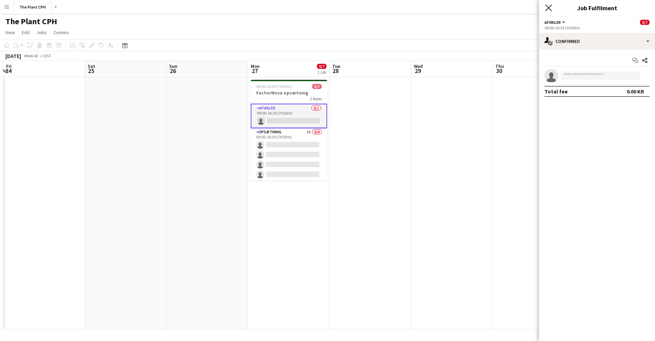
click at [552, 6] on icon "Close pop-in" at bounding box center [548, 7] width 6 height 6
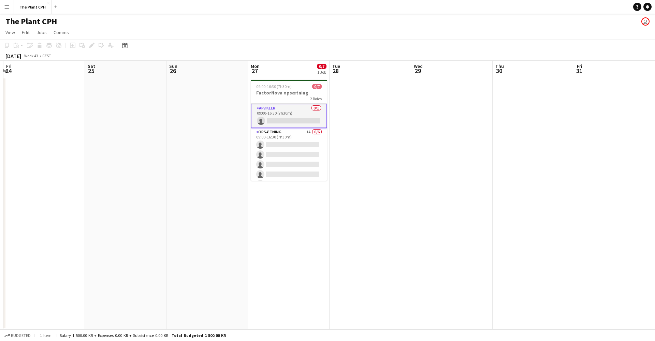
click at [9, 7] on app-icon "Menu" at bounding box center [6, 6] width 5 height 5
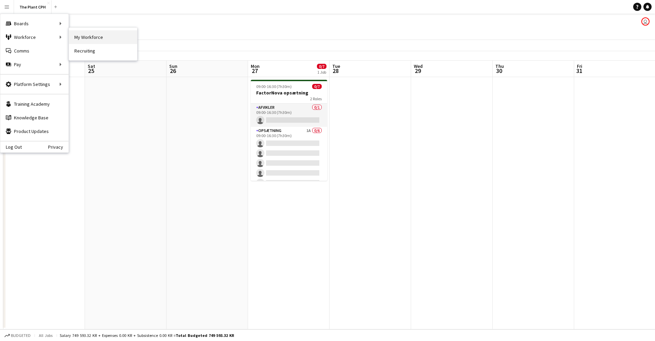
click at [80, 41] on link "My Workforce" at bounding box center [103, 37] width 68 height 14
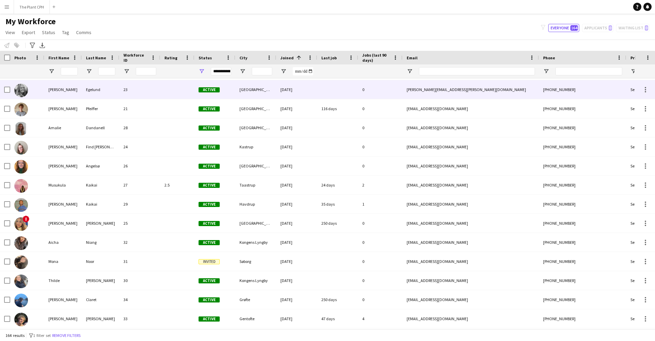
scroll to position [364, 0]
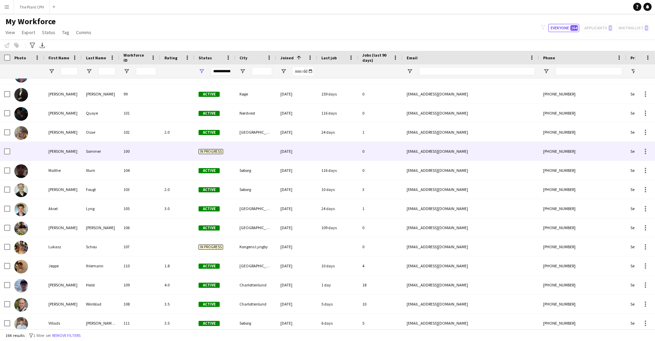
click at [137, 150] on div "100" at bounding box center [139, 151] width 41 height 19
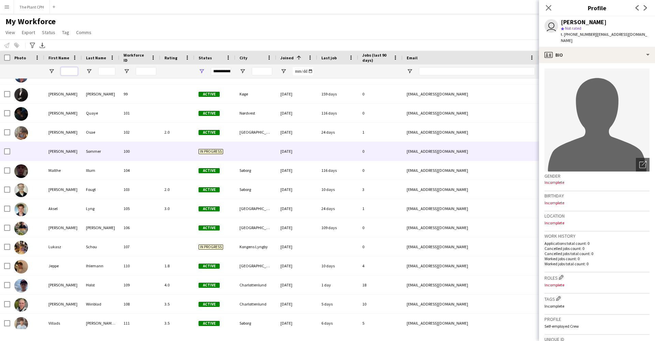
click at [70, 71] on input "First Name Filter Input" at bounding box center [69, 71] width 17 height 8
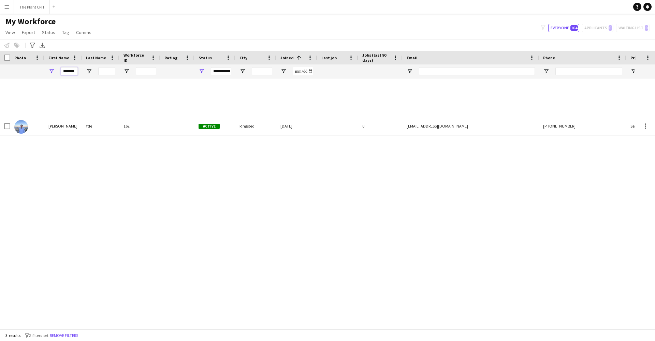
type input "*******"
drag, startPoint x: 70, startPoint y: 71, endPoint x: 58, endPoint y: 141, distance: 71.0
click at [58, 141] on div "[PERSON_NAME] 162 Active Ringsted [DATE] 0 [EMAIL_ADDRESS][DOMAIN_NAME] [PHONE_…" at bounding box center [317, 203] width 635 height 251
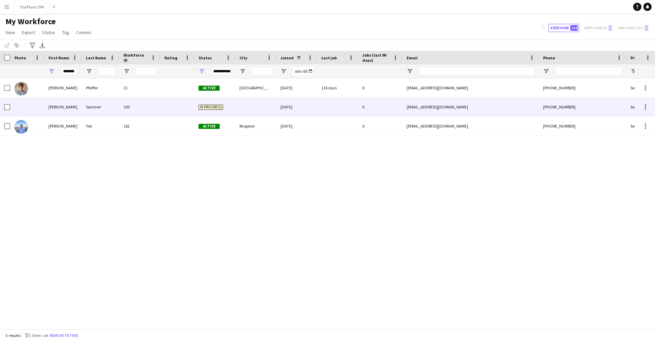
click at [82, 106] on div "Sommer" at bounding box center [101, 107] width 38 height 19
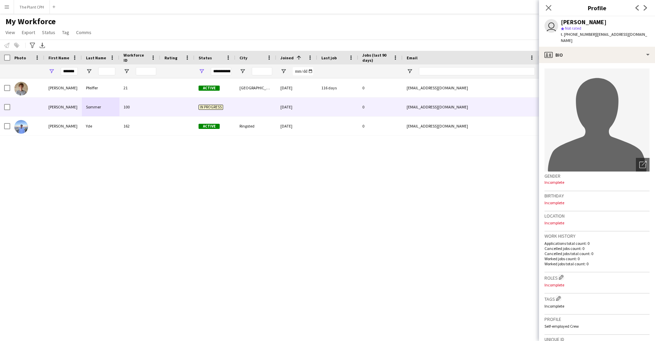
drag, startPoint x: 648, startPoint y: 35, endPoint x: 590, endPoint y: 36, distance: 58.0
click at [590, 36] on app-profile-header "user [PERSON_NAME] star Not rated t. [PHONE_NUMBER] | [EMAIL_ADDRESS][DOMAIN_NA…" at bounding box center [597, 31] width 116 height 30
click at [551, 12] on app-icon "Close pop-in" at bounding box center [549, 8] width 10 height 10
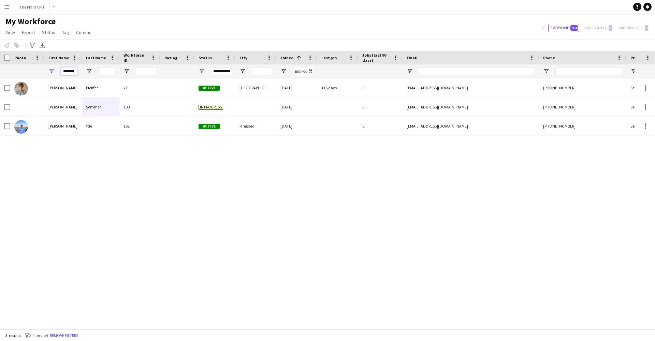
click at [66, 74] on input "*******" at bounding box center [69, 71] width 17 height 8
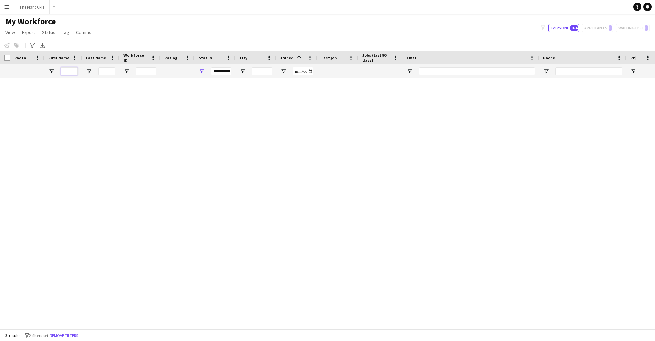
scroll to position [0, 0]
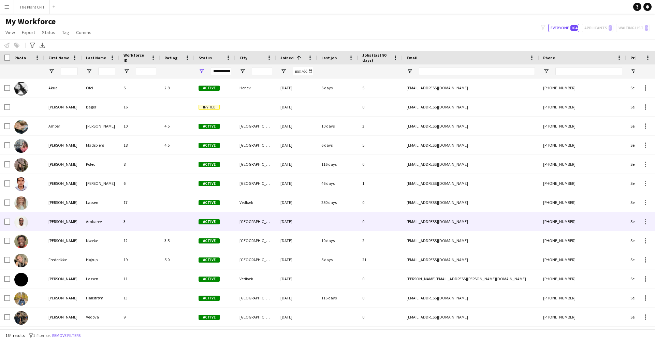
click at [180, 227] on div at bounding box center [177, 221] width 34 height 19
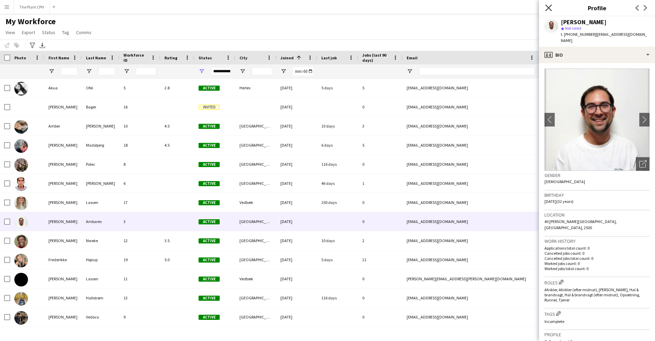
click at [548, 10] on icon "Close pop-in" at bounding box center [548, 7] width 6 height 6
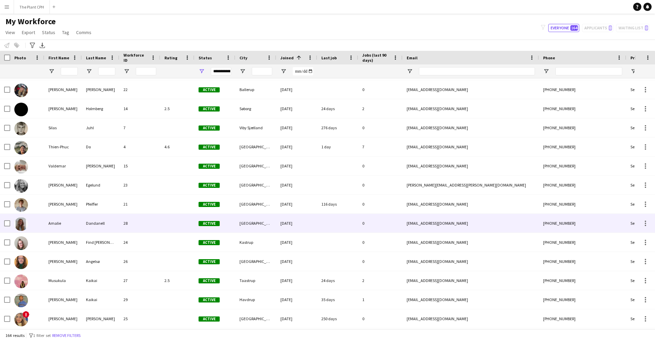
scroll to position [270, 0]
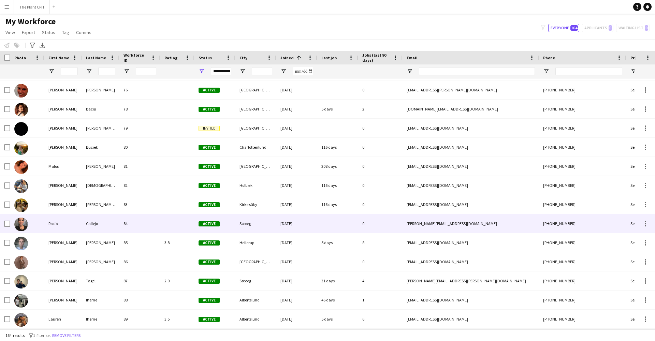
click at [74, 223] on div "Rocio" at bounding box center [63, 223] width 38 height 19
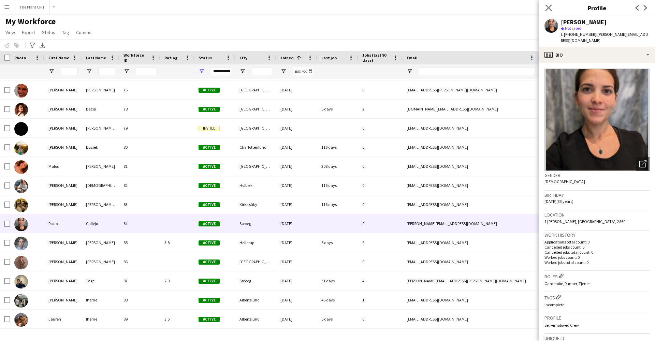
click at [545, 9] on app-icon "Close pop-in" at bounding box center [549, 8] width 10 height 10
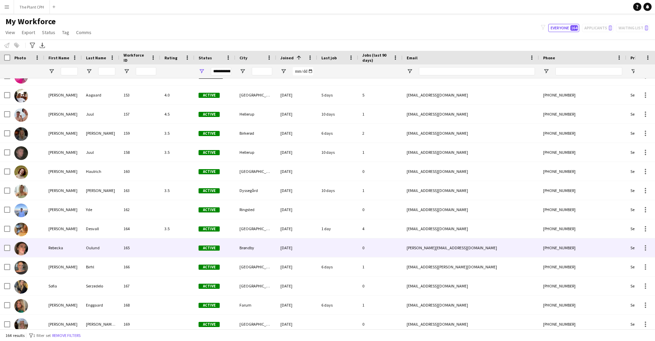
scroll to position [2807, 0]
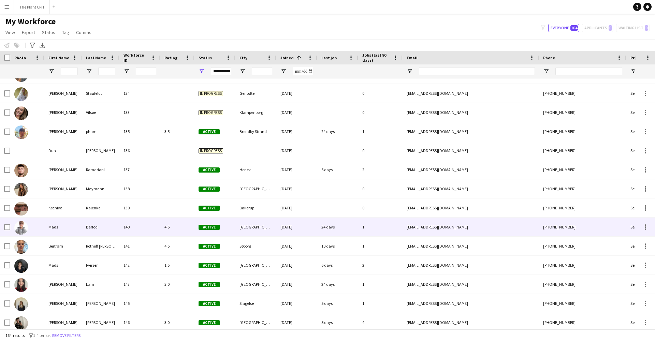
click at [66, 227] on div "Mads" at bounding box center [63, 227] width 38 height 19
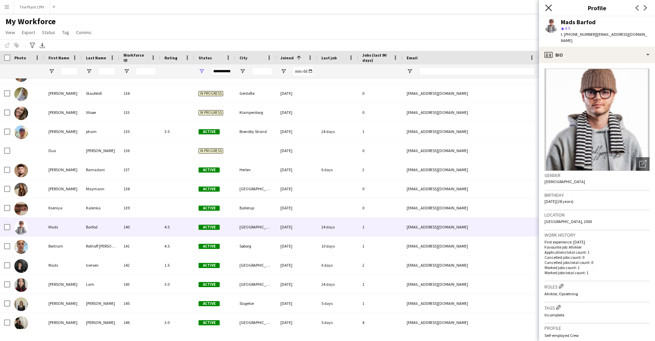
click at [550, 7] on icon "Close pop-in" at bounding box center [548, 7] width 6 height 6
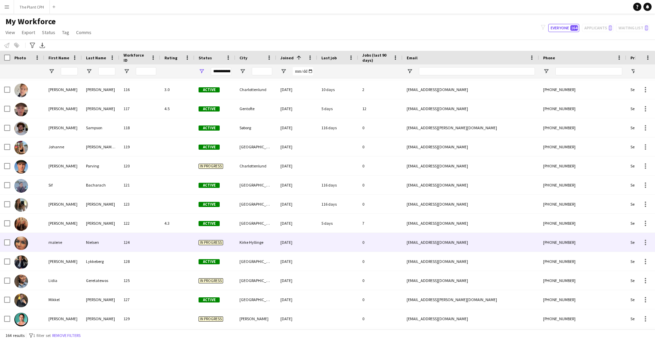
click at [161, 239] on div at bounding box center [177, 242] width 34 height 19
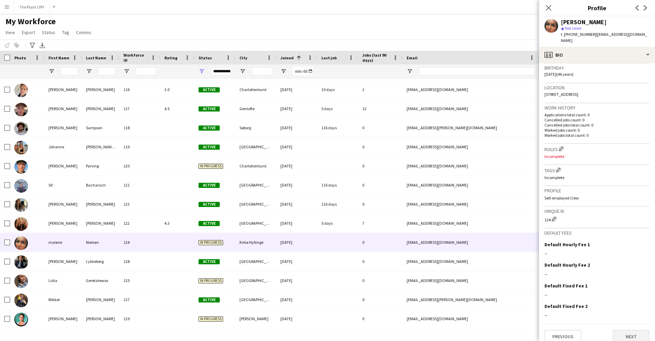
click at [631, 331] on button "Next" at bounding box center [631, 337] width 37 height 14
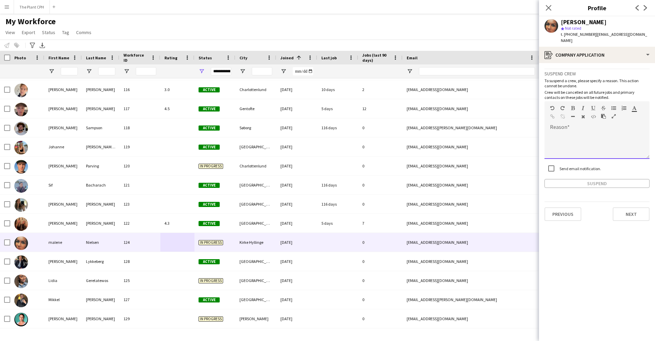
click at [567, 127] on div at bounding box center [597, 143] width 105 height 32
drag, startPoint x: 556, startPoint y: 129, endPoint x: 540, endPoint y: 130, distance: 16.7
click at [540, 130] on app-crew-profile-application "**********" at bounding box center [597, 202] width 116 height 278
click at [637, 132] on div "**********" at bounding box center [597, 145] width 105 height 27
click at [610, 132] on div "**********" at bounding box center [597, 145] width 105 height 27
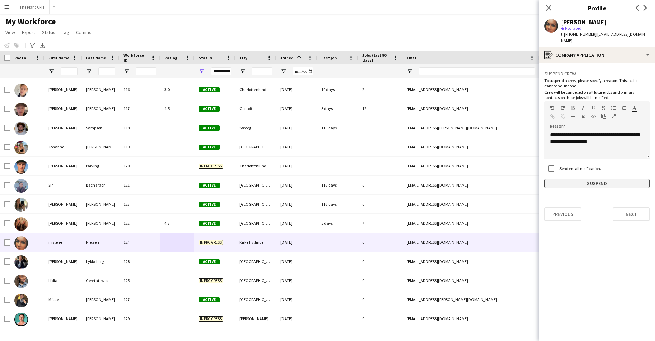
click at [610, 179] on button "Suspend" at bounding box center [597, 183] width 105 height 9
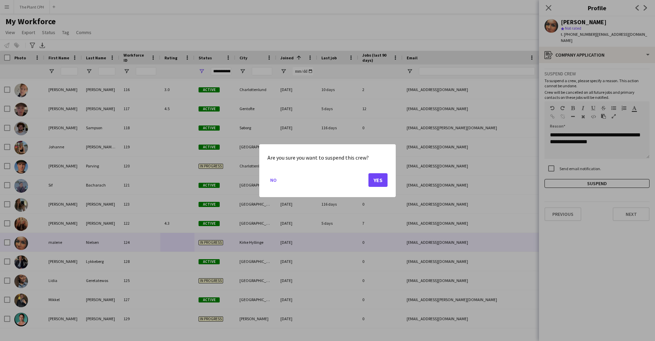
click at [374, 180] on button "Yes" at bounding box center [377, 180] width 19 height 14
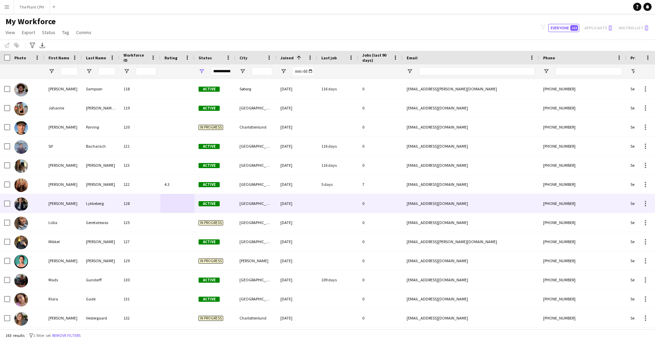
scroll to position [2160, 0]
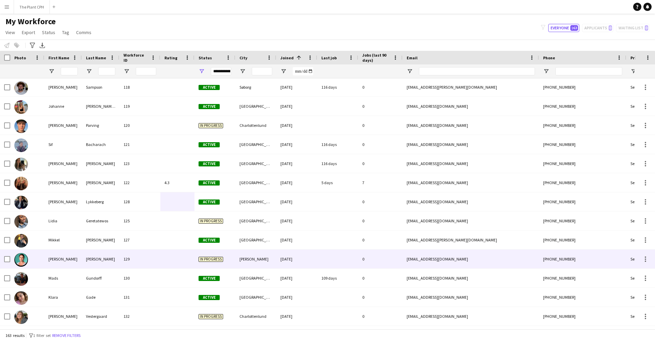
click at [64, 265] on div "[PERSON_NAME]" at bounding box center [63, 259] width 38 height 19
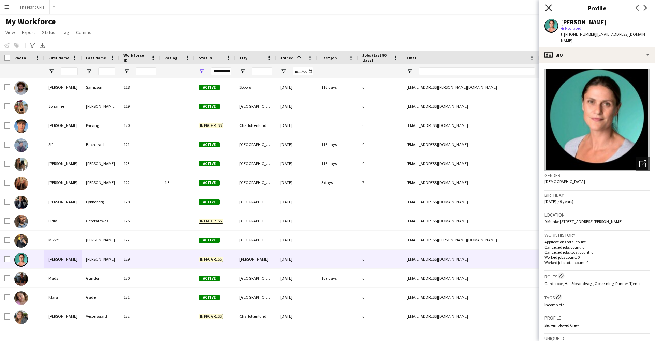
click at [552, 9] on icon "Close pop-in" at bounding box center [548, 7] width 6 height 6
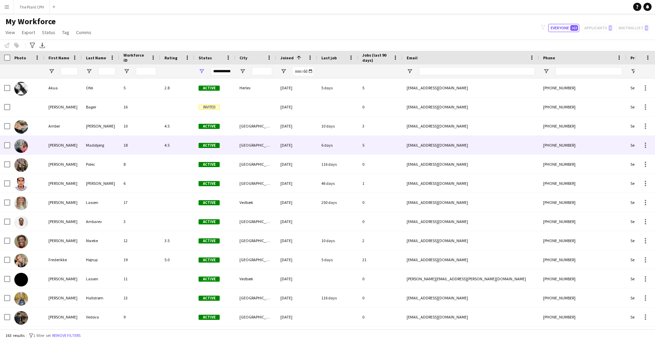
scroll to position [0, 0]
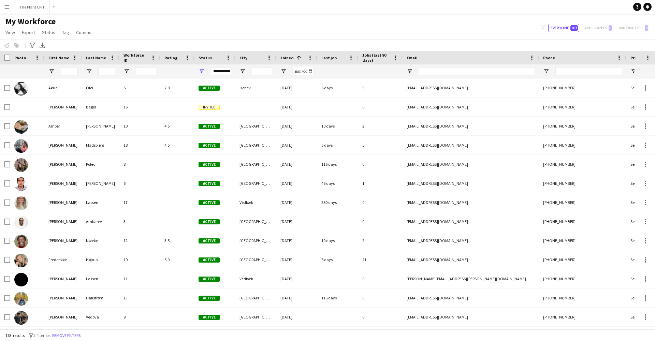
click at [6, 12] on button "Menu" at bounding box center [7, 7] width 14 height 14
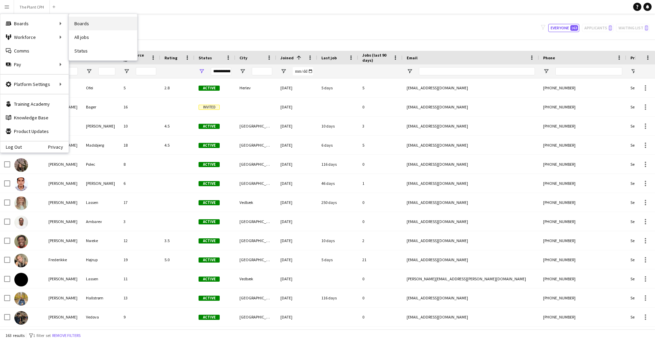
click at [103, 30] on link "Boards" at bounding box center [103, 24] width 68 height 14
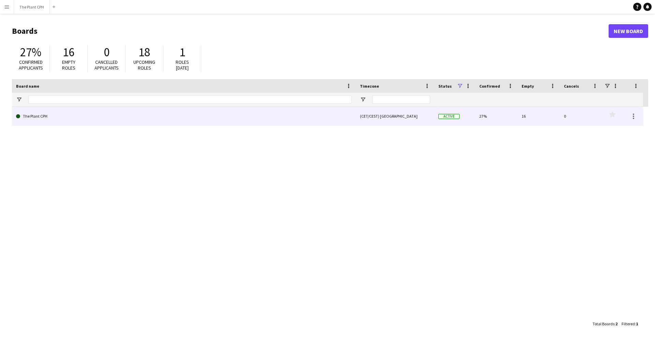
click at [121, 124] on link "The Plant CPH" at bounding box center [184, 116] width 336 height 19
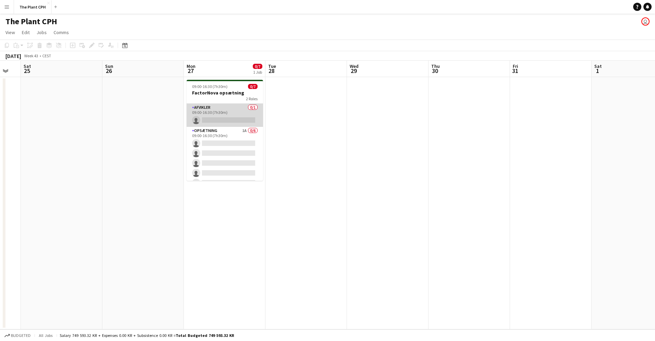
scroll to position [0, 227]
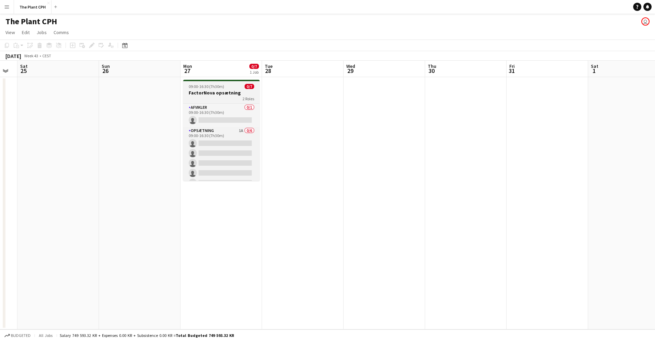
click at [211, 100] on div "2 Roles" at bounding box center [221, 98] width 76 height 5
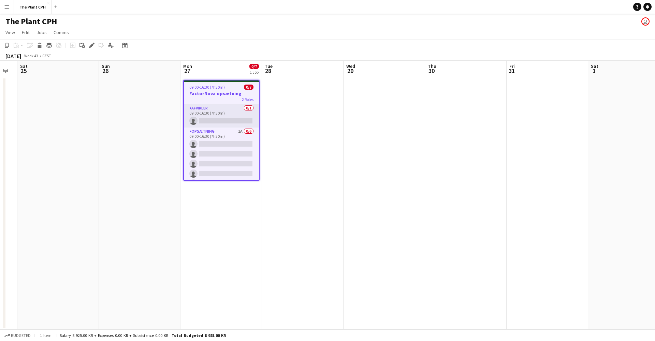
click at [263, 148] on app-date-cell at bounding box center [303, 203] width 82 height 252
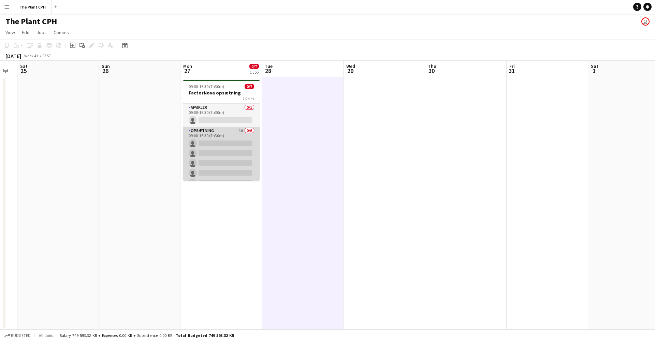
click at [239, 149] on app-card-role "Opsætning 1A 0/6 09:00-16:30 (7h30m) single-neutral-actions single-neutral-acti…" at bounding box center [221, 163] width 76 height 73
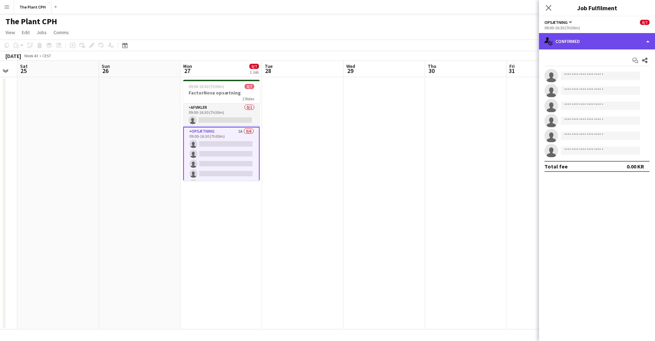
drag, startPoint x: 588, startPoint y: 34, endPoint x: 589, endPoint y: 40, distance: 5.5
click at [588, 34] on div "single-neutral-actions-check-2 Confirmed" at bounding box center [597, 41] width 116 height 16
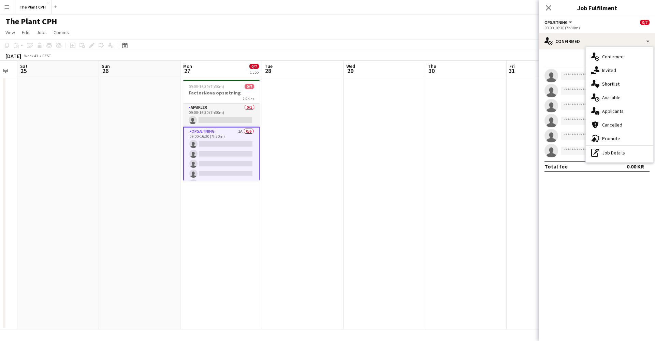
click at [619, 108] on span "Applicants" at bounding box center [612, 111] width 21 height 6
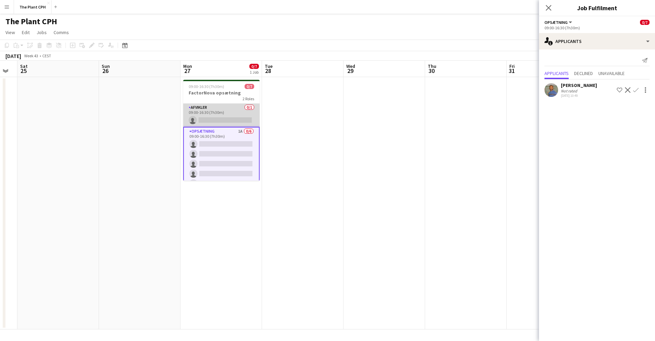
click at [212, 122] on app-card-role "Afvikler 0/1 09:00-16:30 (7h30m) single-neutral-actions" at bounding box center [221, 115] width 76 height 23
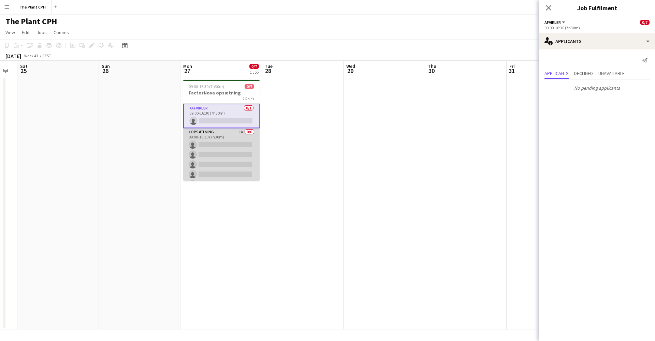
click at [209, 139] on app-card-role "Opsætning 1A 0/6 09:00-16:30 (7h30m) single-neutral-actions single-neutral-acti…" at bounding box center [221, 164] width 76 height 73
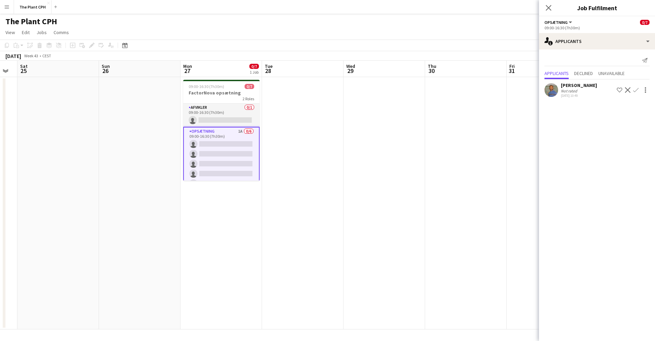
click at [298, 109] on app-date-cell at bounding box center [303, 203] width 82 height 252
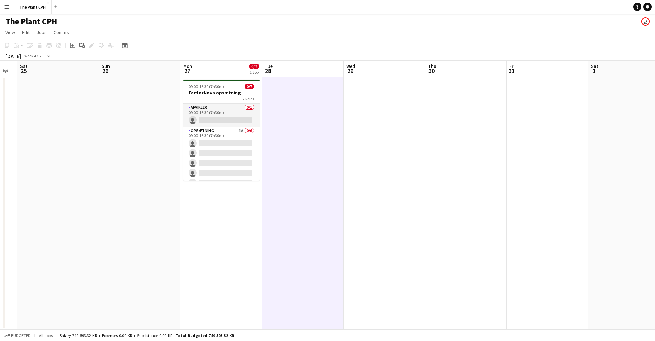
click at [290, 72] on app-board-header-date "Tue 28" at bounding box center [303, 69] width 82 height 16
drag, startPoint x: 414, startPoint y: 158, endPoint x: 391, endPoint y: 141, distance: 29.5
click at [414, 158] on app-date-cell at bounding box center [385, 203] width 82 height 252
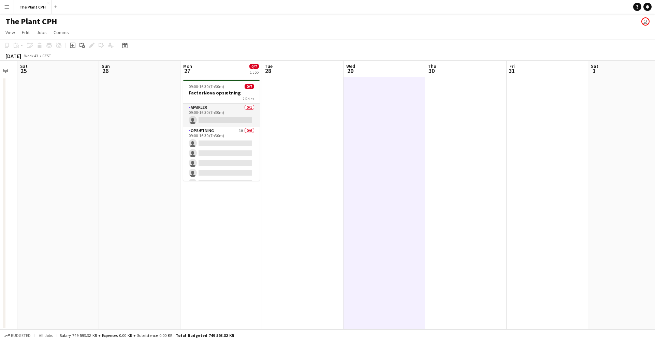
click at [297, 69] on app-board-header-date "Tue 28" at bounding box center [303, 69] width 82 height 16
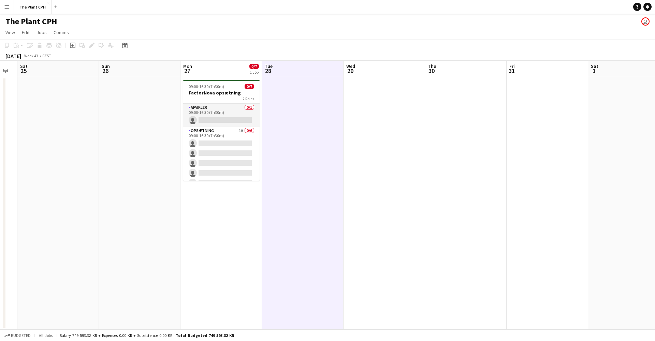
click at [277, 81] on app-date-cell at bounding box center [303, 203] width 82 height 252
click at [284, 72] on app-board-header-date "Tue 28" at bounding box center [303, 69] width 82 height 16
click at [75, 45] on icon at bounding box center [72, 45] width 5 height 5
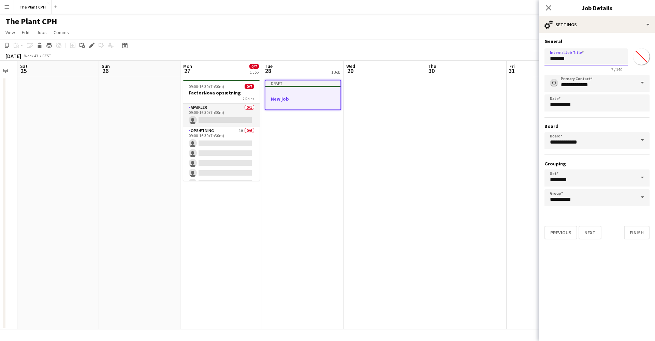
drag, startPoint x: 570, startPoint y: 60, endPoint x: 530, endPoint y: 60, distance: 39.9
click at [530, 60] on body "Menu Boards Boards Boards All jobs Status Workforce Workforce My Workforce Recr…" at bounding box center [327, 170] width 655 height 341
type input "**********"
click at [633, 231] on button "Finish" at bounding box center [637, 233] width 26 height 14
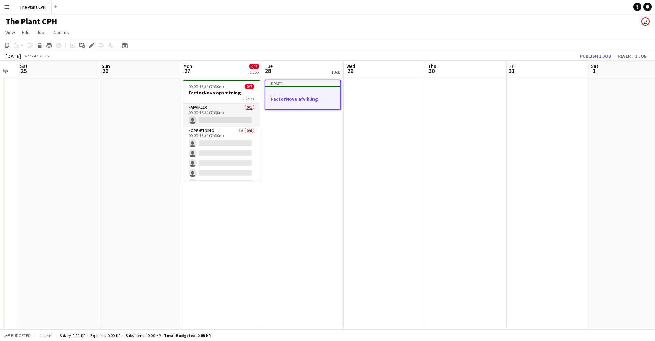
click at [314, 95] on div at bounding box center [302, 92] width 75 height 5
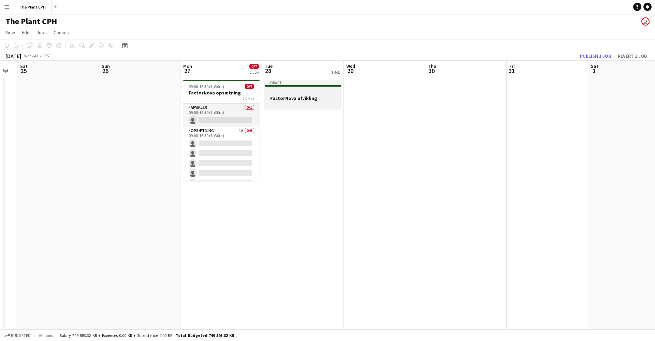
click at [318, 95] on h3 "FactorNova afvikling" at bounding box center [303, 98] width 76 height 6
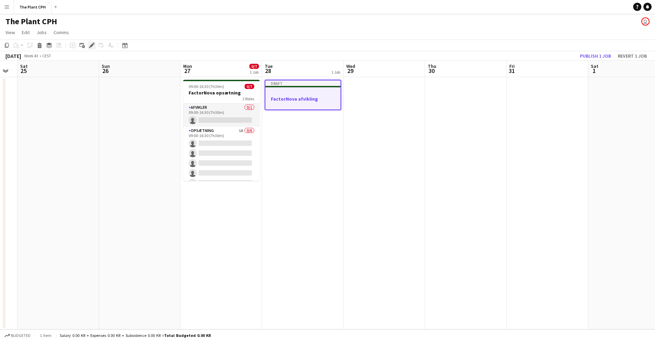
click at [91, 45] on icon at bounding box center [92, 46] width 4 height 4
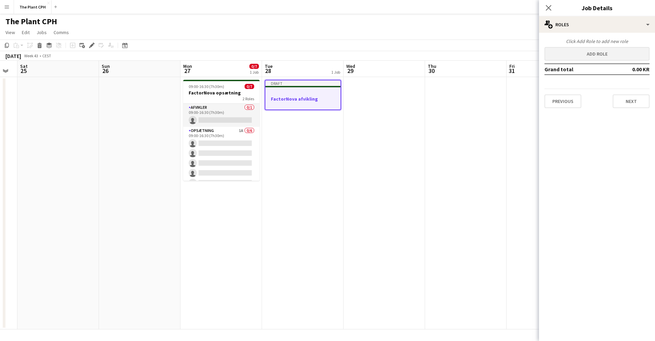
click at [597, 60] on button "Add role" at bounding box center [597, 54] width 105 height 14
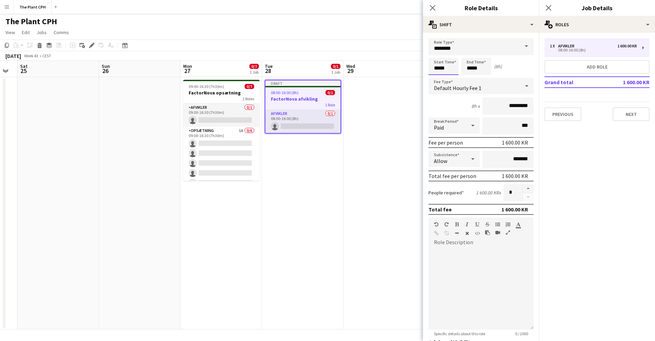
drag, startPoint x: 438, startPoint y: 69, endPoint x: 440, endPoint y: 73, distance: 4.0
click at [438, 70] on input "*****" at bounding box center [444, 66] width 30 height 17
type input "*****"
click at [472, 69] on input "*****" at bounding box center [476, 66] width 30 height 17
type input "*****"
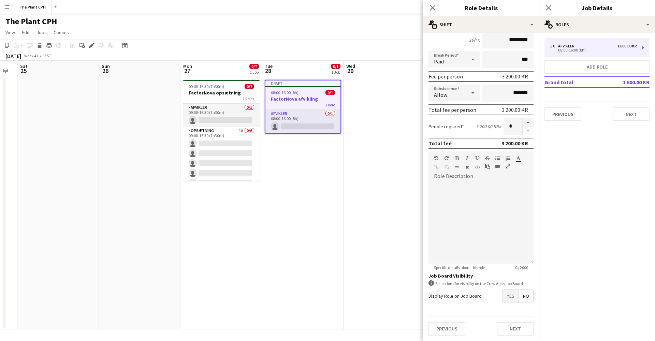
scroll to position [66, 0]
click at [511, 324] on button "Next" at bounding box center [515, 329] width 37 height 14
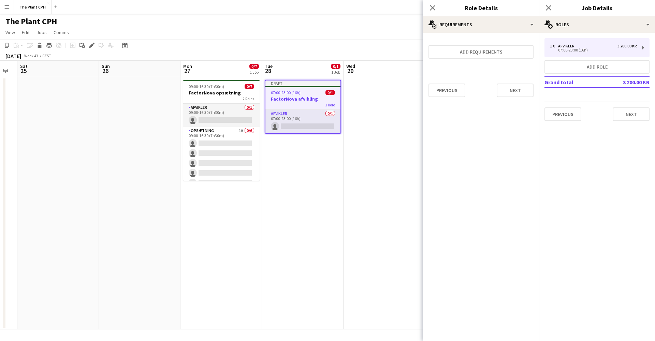
scroll to position [0, 0]
click at [521, 90] on button "Next" at bounding box center [515, 91] width 37 height 14
click at [447, 91] on button "Previous" at bounding box center [445, 98] width 33 height 14
click at [465, 90] on div "Previous Next" at bounding box center [481, 90] width 105 height 25
click at [460, 90] on button "Previous" at bounding box center [447, 91] width 37 height 14
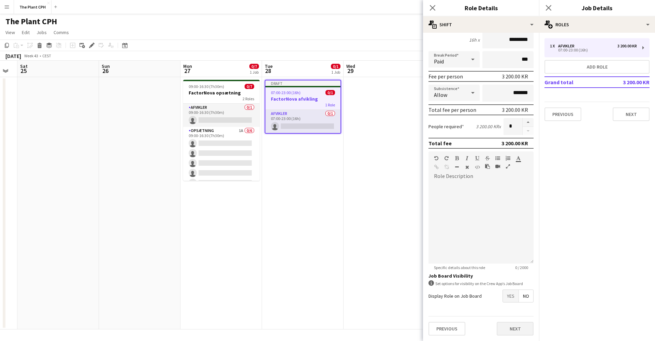
scroll to position [66, 0]
click at [507, 300] on span "Yes" at bounding box center [511, 296] width 16 height 12
click at [510, 306] on span "Yes" at bounding box center [511, 311] width 16 height 12
click at [513, 325] on span "Yes" at bounding box center [511, 328] width 16 height 12
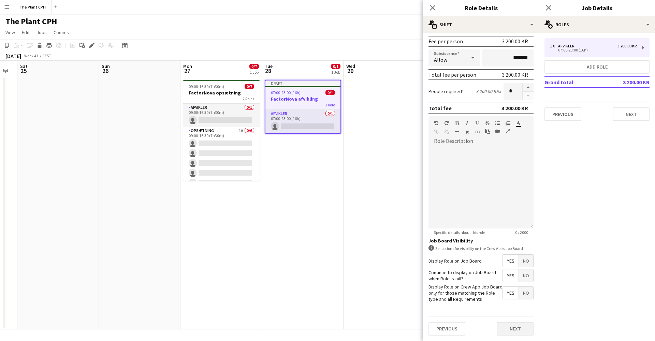
scroll to position [101, 0]
click at [512, 331] on button "Next" at bounding box center [515, 329] width 37 height 14
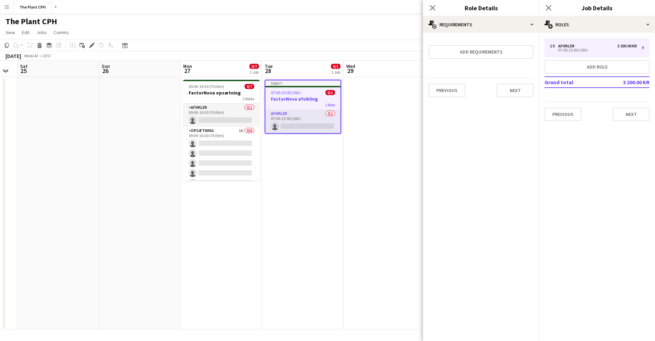
scroll to position [0, 0]
click at [517, 97] on button "Next" at bounding box center [515, 91] width 37 height 14
click at [521, 91] on button "Finish" at bounding box center [521, 98] width 26 height 14
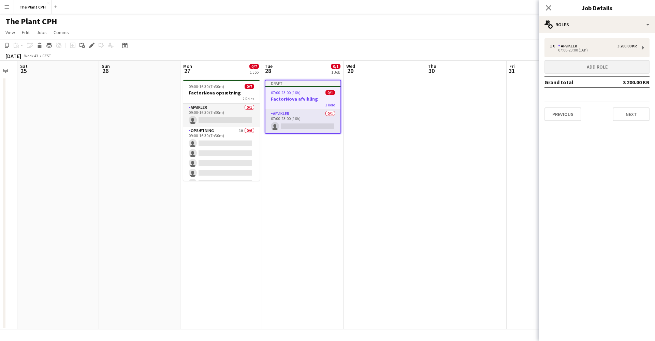
click at [607, 68] on button "Add role" at bounding box center [597, 67] width 105 height 14
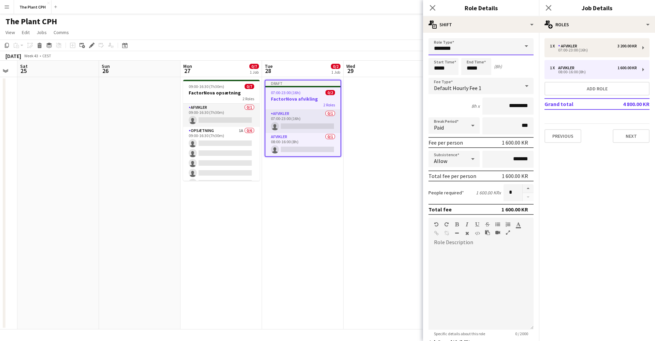
click at [515, 49] on input "********" at bounding box center [481, 46] width 105 height 17
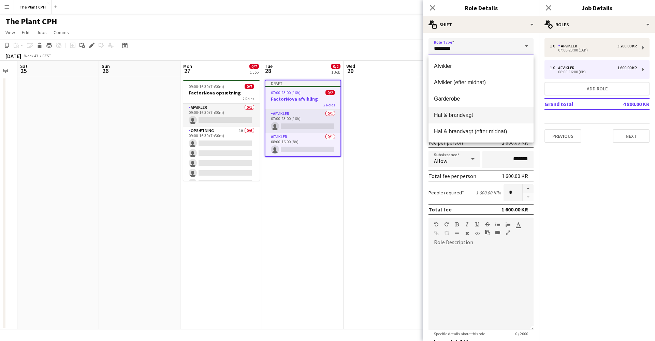
scroll to position [21, 0]
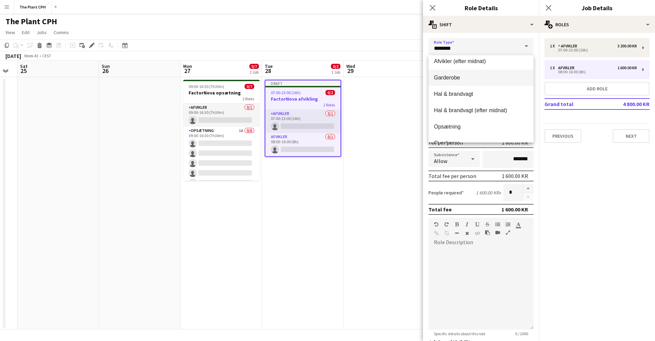
click at [480, 77] on span "Garderobe" at bounding box center [481, 77] width 94 height 6
type input "*********"
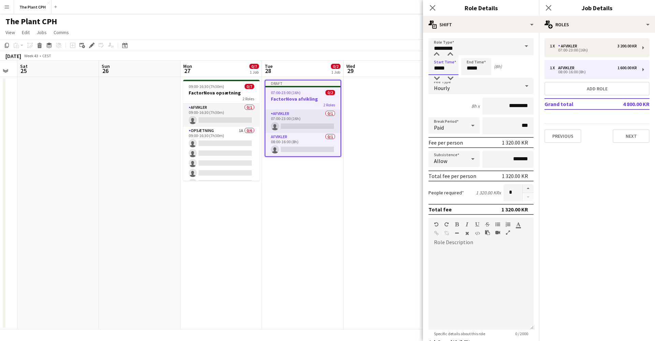
click at [439, 70] on input "*****" at bounding box center [444, 66] width 30 height 17
type input "*****"
click at [472, 70] on input "*****" at bounding box center [476, 66] width 30 height 17
type input "*****"
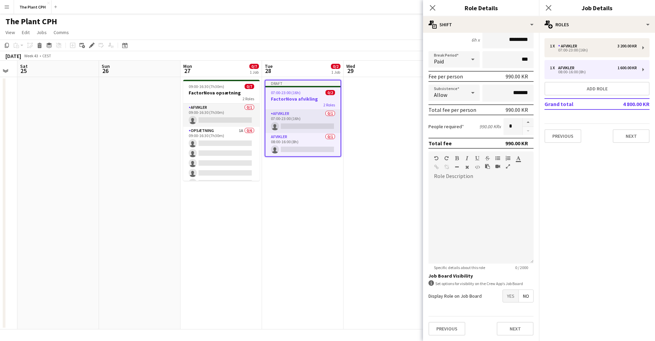
scroll to position [0, 0]
click at [510, 298] on span "Yes" at bounding box center [511, 296] width 16 height 12
click at [510, 312] on span "Yes" at bounding box center [511, 311] width 16 height 12
drag, startPoint x: 511, startPoint y: 329, endPoint x: 511, endPoint y: 323, distance: 5.5
click at [511, 329] on span "Yes" at bounding box center [511, 328] width 16 height 12
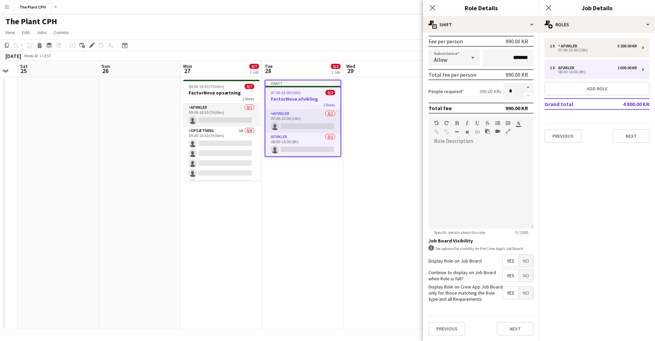
scroll to position [101, 0]
click at [510, 326] on button "Next" at bounding box center [515, 329] width 37 height 14
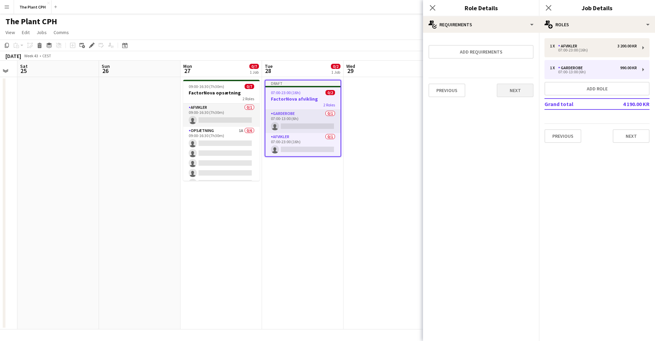
click at [517, 88] on button "Next" at bounding box center [515, 91] width 37 height 14
click at [521, 95] on button "Finish" at bounding box center [521, 98] width 26 height 14
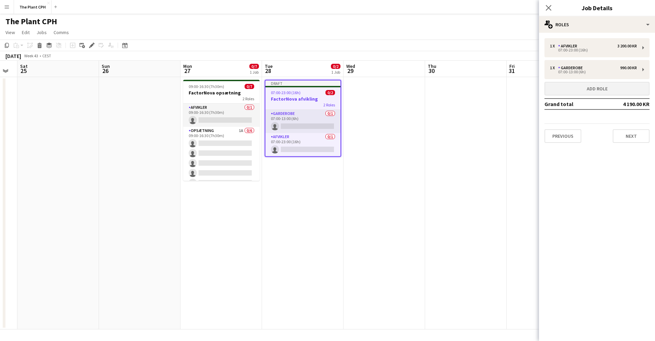
click at [567, 85] on button "Add role" at bounding box center [597, 89] width 105 height 14
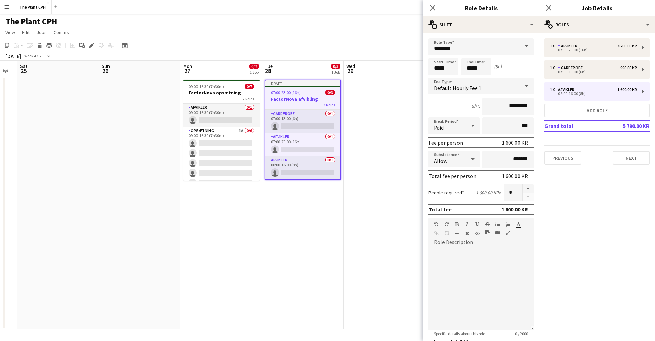
click at [451, 48] on input "********" at bounding box center [481, 46] width 105 height 17
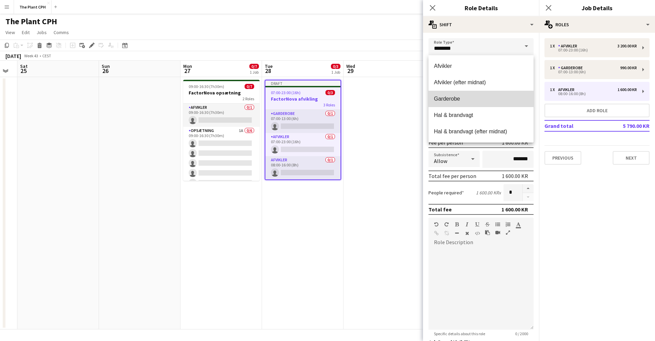
click at [472, 99] on span "Garderobe" at bounding box center [481, 99] width 94 height 6
type input "*********"
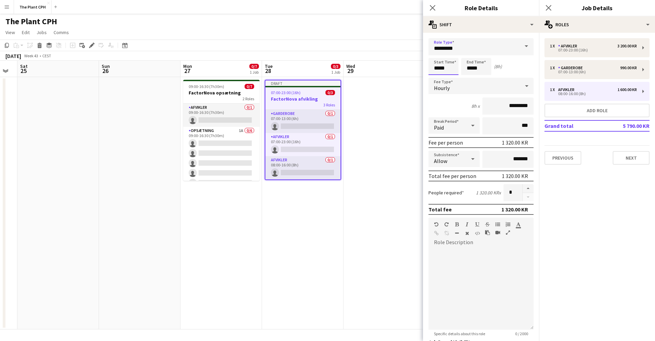
click at [439, 69] on input "*****" at bounding box center [444, 66] width 30 height 17
type input "*****"
click at [471, 70] on input "*****" at bounding box center [476, 66] width 30 height 17
type input "*****"
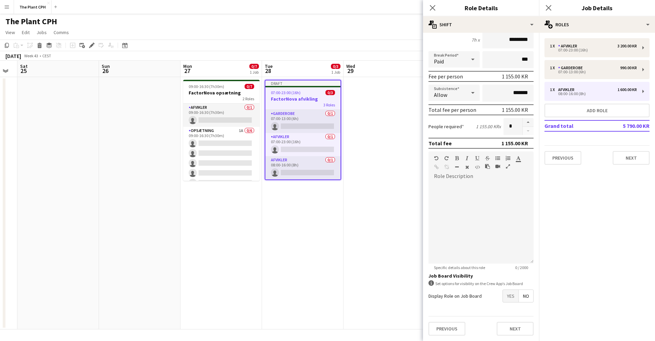
scroll to position [66, 0]
click at [505, 296] on span "Yes" at bounding box center [511, 296] width 16 height 12
click at [509, 305] on span "Yes" at bounding box center [511, 311] width 16 height 12
click at [509, 329] on span "Yes" at bounding box center [511, 328] width 16 height 12
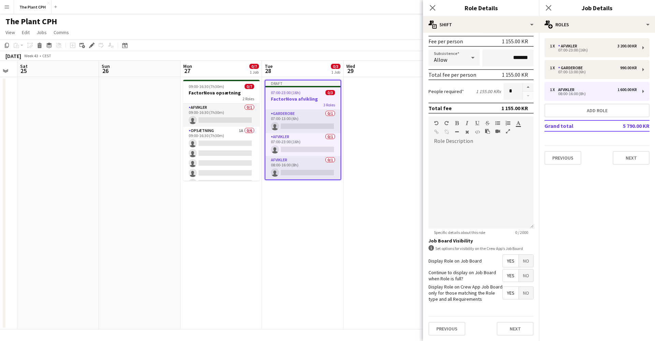
scroll to position [101, 0]
click at [518, 328] on button "Next" at bounding box center [515, 329] width 37 height 14
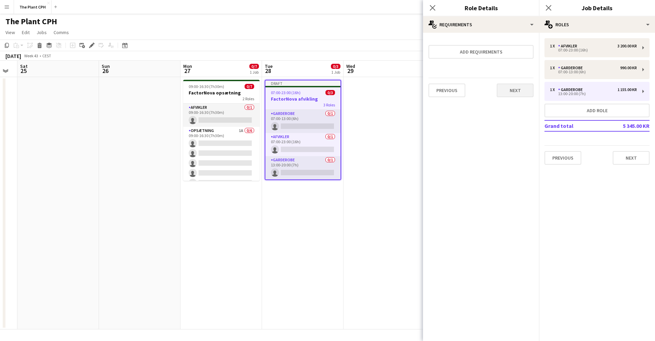
click at [528, 92] on button "Next" at bounding box center [515, 91] width 37 height 14
click at [524, 98] on button "Finish" at bounding box center [521, 98] width 26 height 14
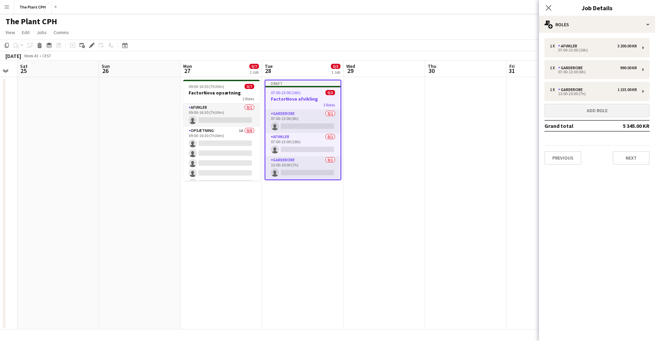
click at [605, 109] on button "Add role" at bounding box center [597, 111] width 105 height 14
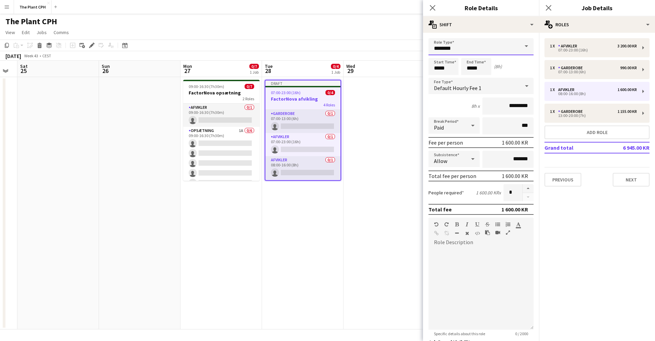
click at [497, 48] on input "********" at bounding box center [481, 46] width 105 height 17
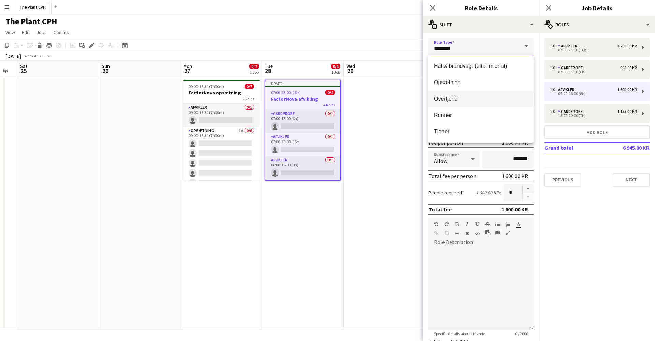
scroll to position [66, 0]
click at [473, 128] on span "Tjener" at bounding box center [481, 131] width 94 height 6
type input "******"
type input "*********"
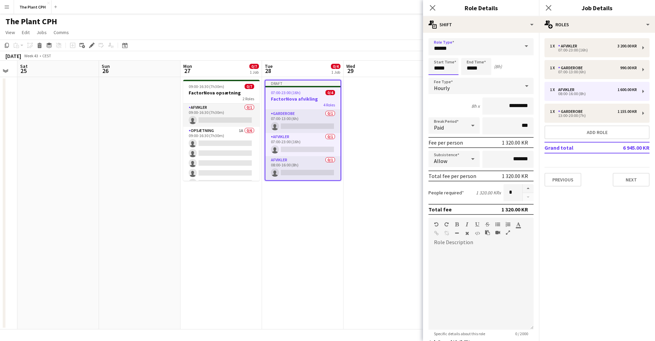
click at [439, 70] on input "*****" at bounding box center [444, 66] width 30 height 17
type input "*****"
click at [472, 69] on input "*****" at bounding box center [476, 66] width 30 height 17
type input "*****"
click at [515, 66] on div "Start Time ***** End Time ***** (6h)" at bounding box center [481, 66] width 105 height 17
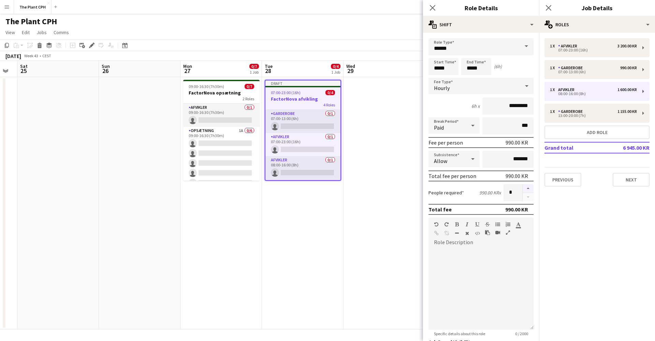
click at [526, 189] on button "button" at bounding box center [528, 188] width 11 height 9
click at [527, 189] on button "button" at bounding box center [528, 188] width 11 height 9
click at [526, 189] on button "button" at bounding box center [528, 188] width 11 height 9
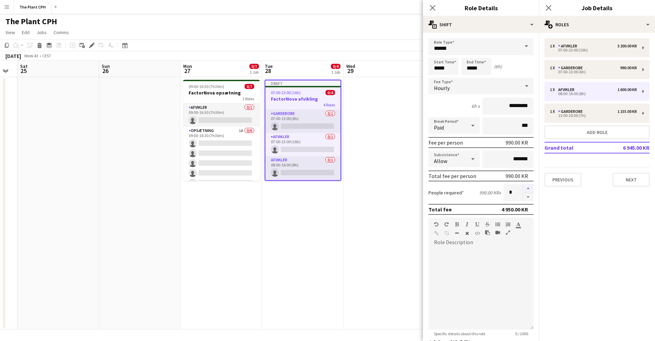
type input "*"
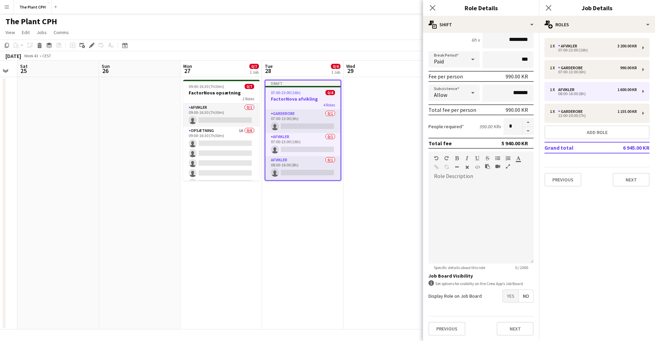
scroll to position [66, 0]
click at [506, 296] on span "Yes" at bounding box center [511, 296] width 16 height 12
click at [510, 307] on span "Yes" at bounding box center [511, 311] width 16 height 12
click at [510, 325] on span "Yes" at bounding box center [511, 328] width 16 height 12
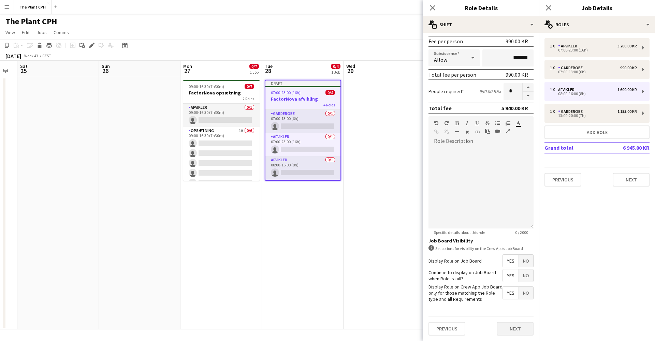
scroll to position [101, 0]
click at [511, 323] on button "Next" at bounding box center [515, 329] width 37 height 14
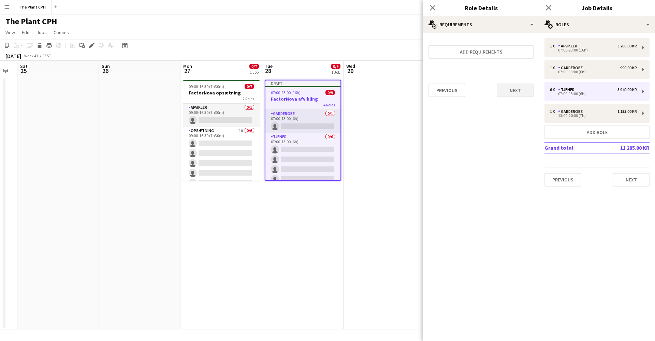
click at [517, 96] on button "Next" at bounding box center [515, 91] width 37 height 14
click at [519, 91] on button "Finish" at bounding box center [521, 98] width 26 height 14
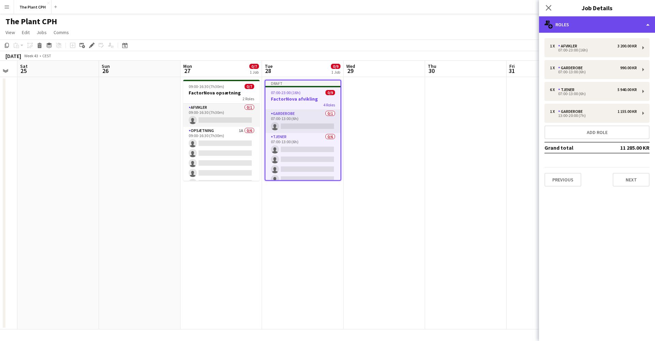
click at [595, 26] on div "multiple-users-add Roles" at bounding box center [597, 24] width 116 height 16
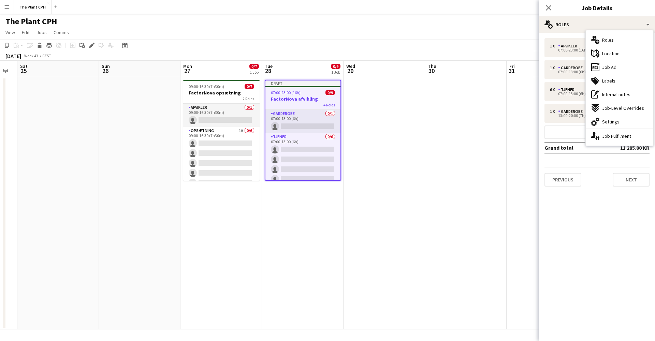
click at [593, 220] on mat-expansion-panel "pencil3 General details 1 x Afvikler 3 200.00 KR 07:00-23:00 (16h) 1 x Garderob…" at bounding box center [597, 187] width 116 height 308
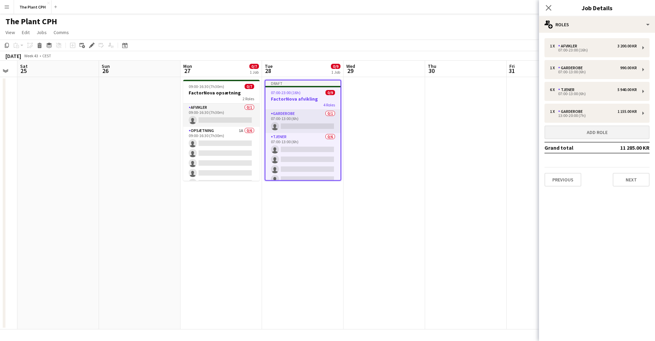
click at [592, 134] on button "Add role" at bounding box center [597, 133] width 105 height 14
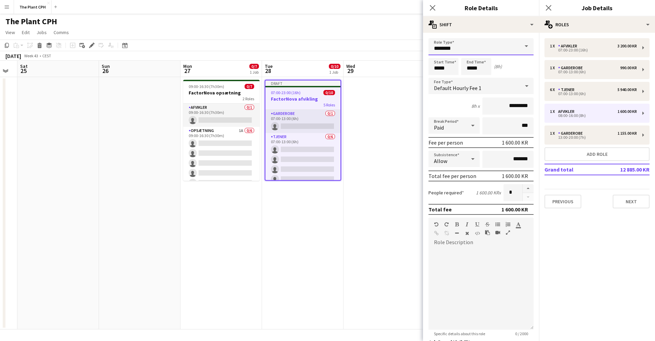
click at [475, 42] on input "********" at bounding box center [481, 46] width 105 height 17
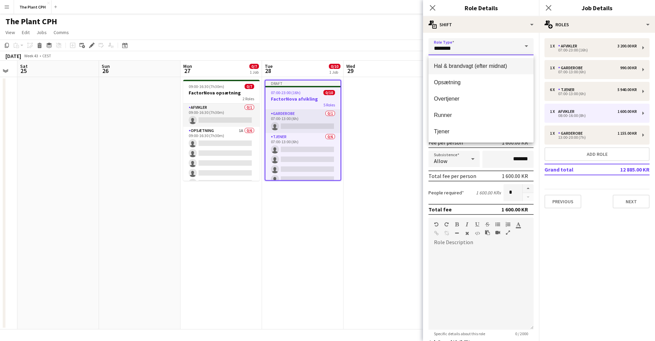
scroll to position [66, 0]
click at [475, 129] on span "Tjener" at bounding box center [481, 131] width 94 height 6
type input "******"
type input "*********"
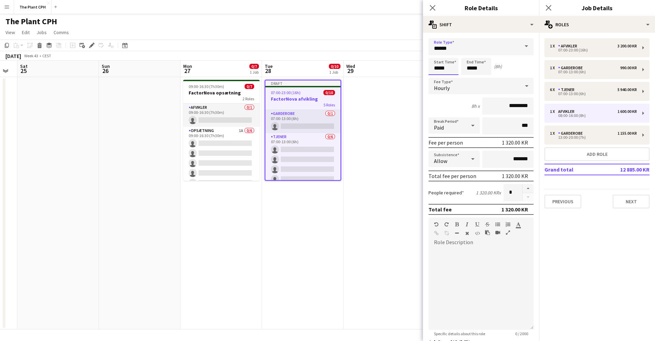
click at [438, 69] on input "*****" at bounding box center [444, 66] width 30 height 17
click at [443, 68] on input "*****" at bounding box center [444, 66] width 30 height 17
type input "*****"
drag, startPoint x: 473, startPoint y: 70, endPoint x: 474, endPoint y: 73, distance: 3.7
click at [473, 70] on input "*****" at bounding box center [476, 66] width 30 height 17
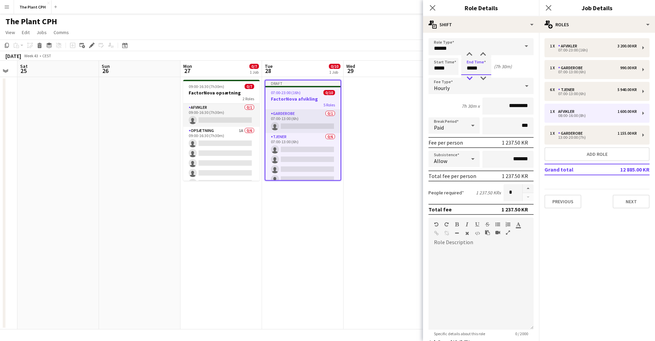
type input "*****"
click at [530, 187] on button "button" at bounding box center [528, 188] width 11 height 9
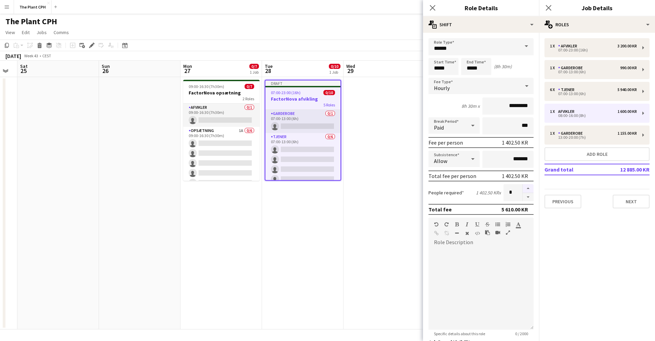
click at [530, 187] on button "button" at bounding box center [528, 188] width 11 height 9
click at [531, 194] on button "button" at bounding box center [528, 197] width 11 height 9
type input "*"
click at [472, 68] on input "*****" at bounding box center [476, 66] width 30 height 17
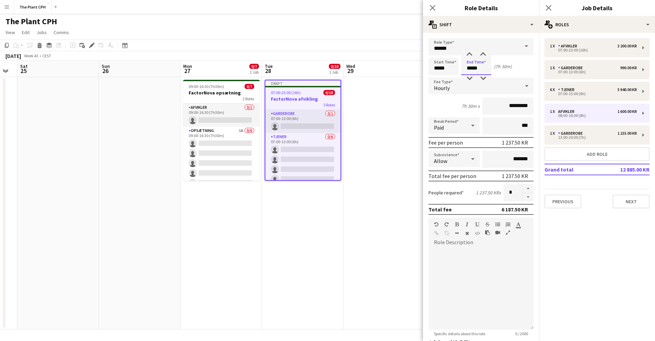
type input "*****"
click at [434, 6] on icon at bounding box center [432, 7] width 6 height 6
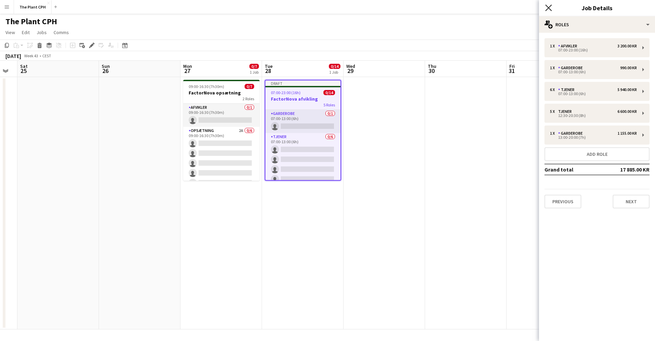
click at [547, 7] on icon "Close pop-in" at bounding box center [548, 7] width 6 height 6
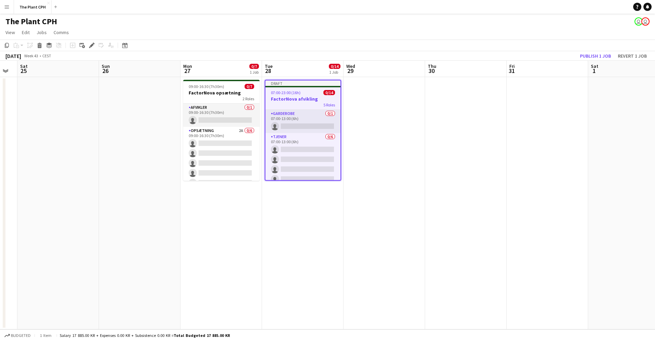
click at [303, 92] on div "07:00-23:00 (16h) 0/14" at bounding box center [302, 92] width 75 height 5
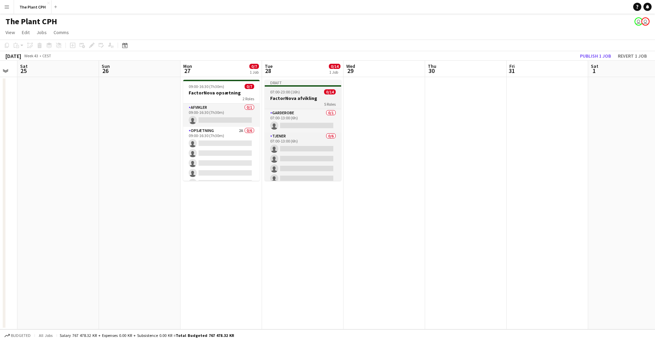
click at [303, 92] on div "07:00-23:00 (16h) 0/14" at bounding box center [303, 91] width 76 height 5
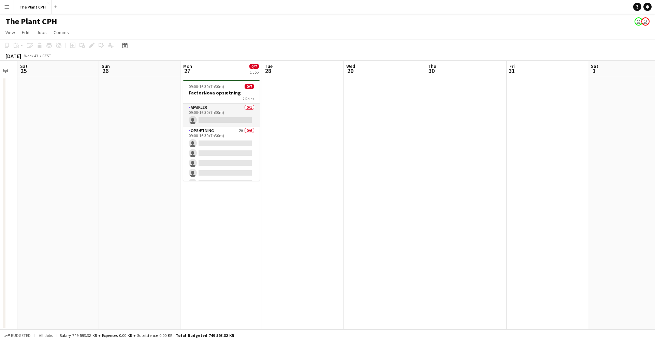
click at [393, 135] on app-date-cell at bounding box center [385, 203] width 82 height 252
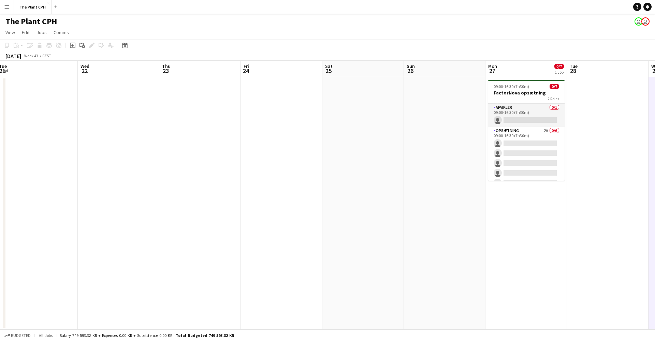
scroll to position [0, 197]
